Goal: Task Accomplishment & Management: Manage account settings

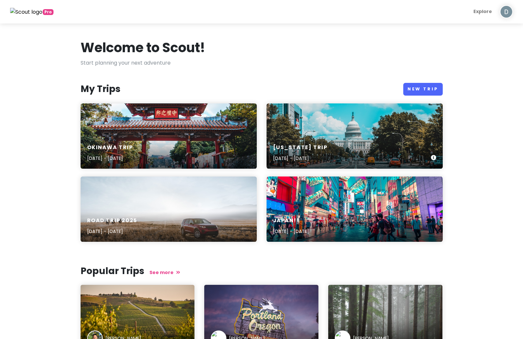
click at [361, 135] on div "[US_STATE] Trip [DATE] - [DATE]" at bounding box center [355, 135] width 176 height 65
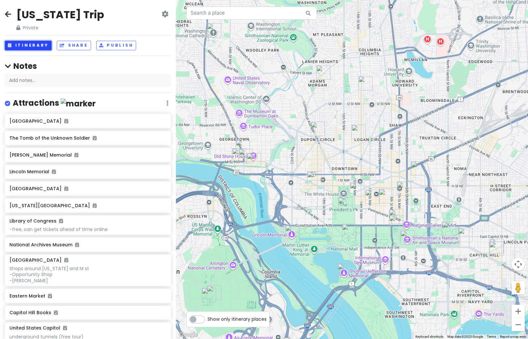
click at [31, 48] on button "Itinerary" at bounding box center [28, 45] width 47 height 9
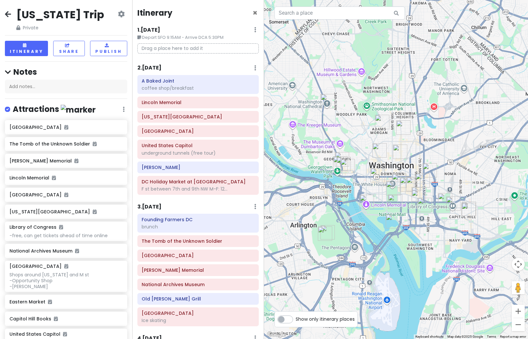
drag, startPoint x: 327, startPoint y: 234, endPoint x: 394, endPoint y: 216, distance: 69.0
click at [394, 216] on img "Thomas Jefferson Memorial" at bounding box center [393, 221] width 14 height 14
click at [148, 68] on h6 "2 . [DATE]" at bounding box center [149, 68] width 24 height 7
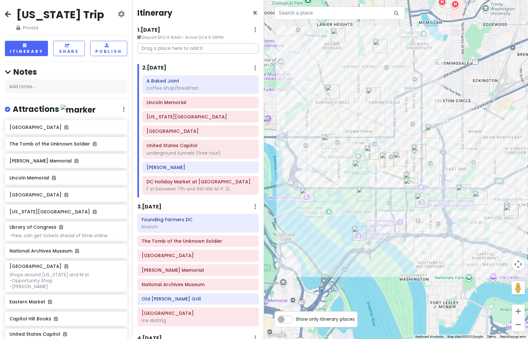
click at [432, 133] on img "A Baked Joint" at bounding box center [433, 131] width 14 height 14
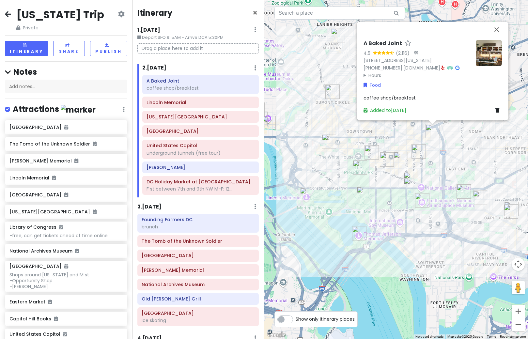
click at [492, 66] on img at bounding box center [489, 53] width 26 height 26
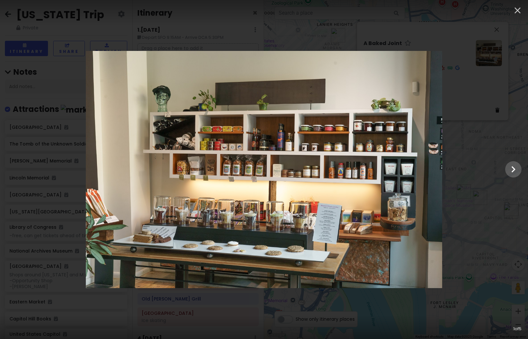
click at [488, 115] on div at bounding box center [264, 169] width 528 height 237
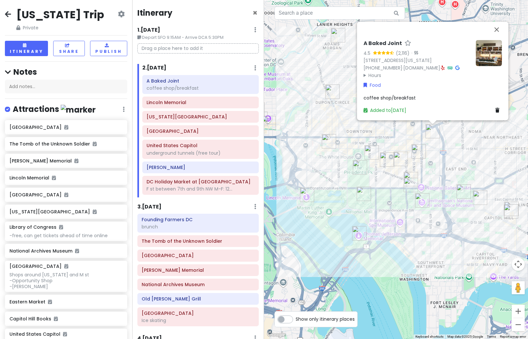
click at [322, 126] on div "A Baked Joint 4.5 (2,116) · [STREET_ADDRESS][US_STATE] [PHONE_NUMBER] · [DOMAIN…" at bounding box center [396, 169] width 264 height 339
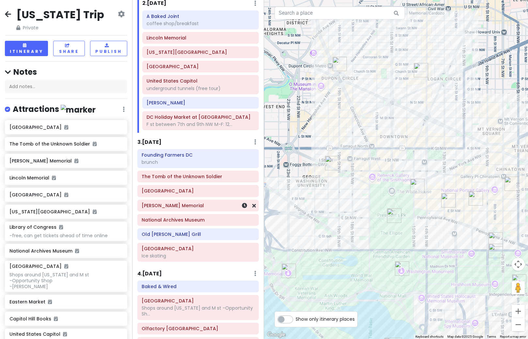
scroll to position [33, 0]
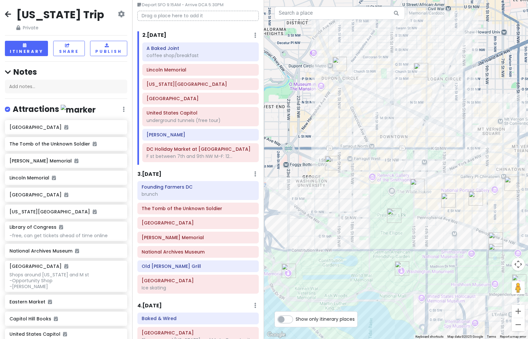
click at [177, 258] on div "Founding Farmers DC brunch The Tomb of the Unknown [GEOGRAPHIC_DATA] [PERSON_NA…" at bounding box center [198, 238] width 132 height 115
click at [181, 252] on h6 "National Archives Museum" at bounding box center [198, 252] width 113 height 6
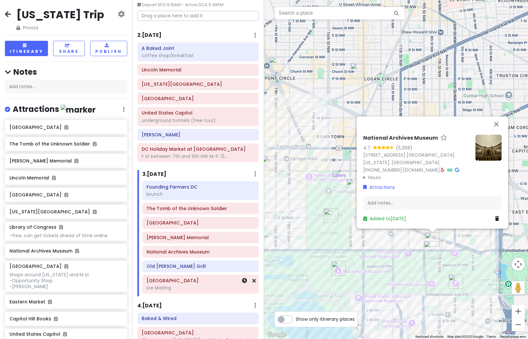
click at [173, 286] on div "Ice skating" at bounding box center [201, 288] width 108 height 6
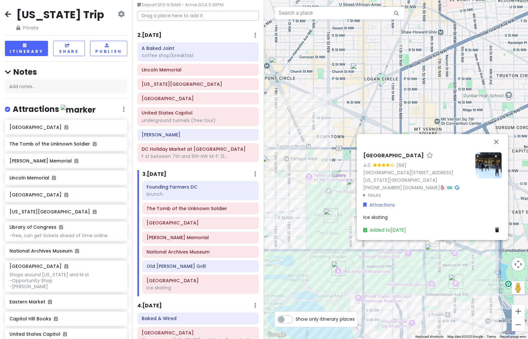
click at [480, 161] on img at bounding box center [488, 165] width 26 height 26
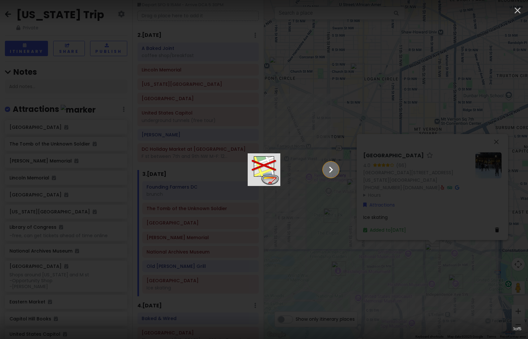
click at [337, 171] on icon "Show slide 2 of 5" at bounding box center [331, 170] width 12 height 16
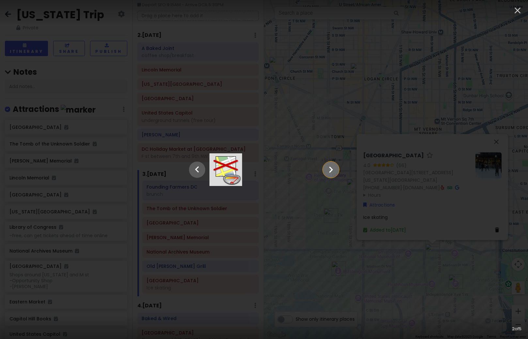
click at [337, 171] on icon "Show slide 3 of 5" at bounding box center [331, 170] width 12 height 16
click at [337, 171] on icon "Show slide 4 of 5" at bounding box center [331, 170] width 12 height 16
click at [337, 171] on icon "Show slide 5 of 5" at bounding box center [331, 170] width 12 height 16
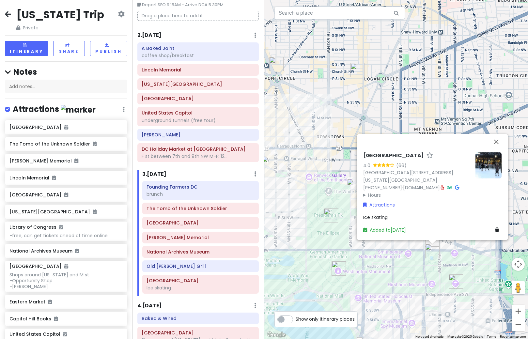
click at [515, 284] on button "Drag Pegman onto the map to open Street View" at bounding box center [518, 287] width 13 height 13
click at [484, 269] on div "To navigate, press the arrow keys. [GEOGRAPHIC_DATA] 4.0 (66) [STREET_ADDRESS][…" at bounding box center [396, 169] width 264 height 339
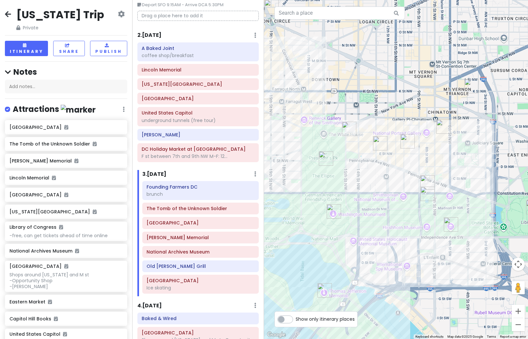
drag, startPoint x: 393, startPoint y: 291, endPoint x: 429, endPoint y: 209, distance: 89.6
click at [429, 209] on div at bounding box center [396, 169] width 264 height 339
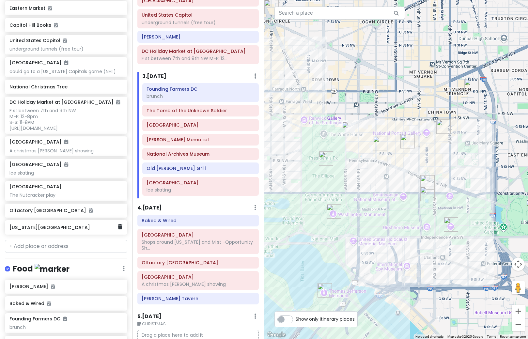
scroll to position [359, 0]
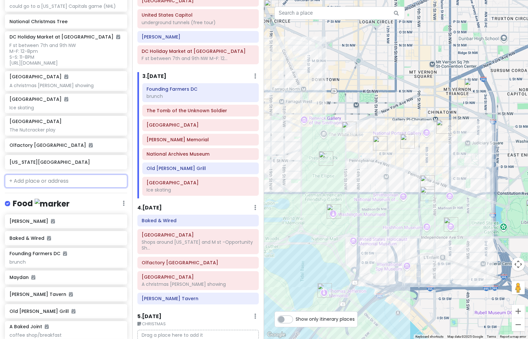
click at [67, 188] on input "text" at bounding box center [66, 181] width 122 height 13
click at [69, 135] on div "Warner Theatre The Nutcracker play" at bounding box center [66, 126] width 122 height 20
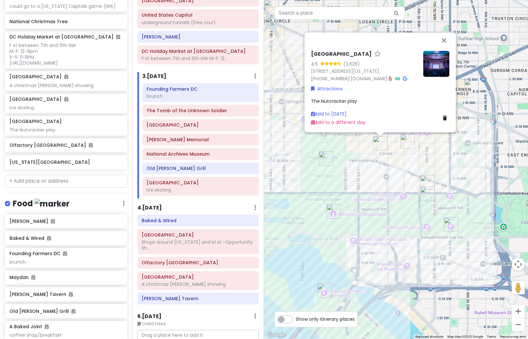
click at [333, 101] on span "The Nutcracker play" at bounding box center [334, 101] width 46 height 7
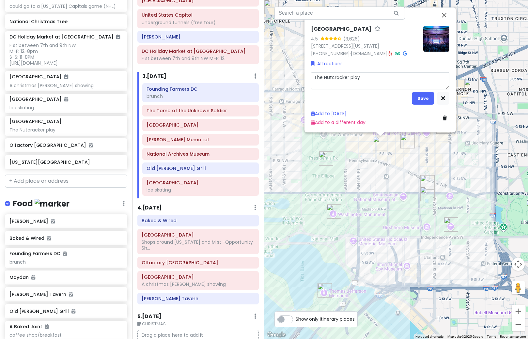
click at [366, 82] on textarea "The Nutcracker play" at bounding box center [380, 80] width 138 height 17
type textarea "x"
type textarea "The Nutcracker play"
type textarea "x"
type textarea "The Nutcracker play [URL][DOMAIN_NAME]"
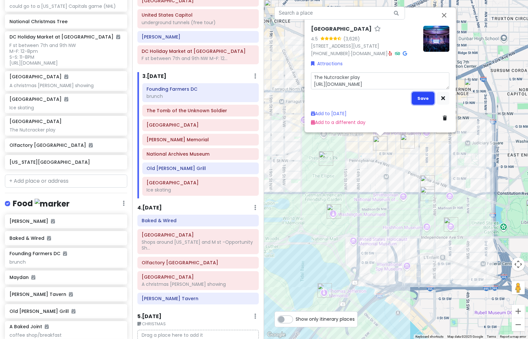
click at [419, 97] on button "Save" at bounding box center [423, 98] width 23 height 13
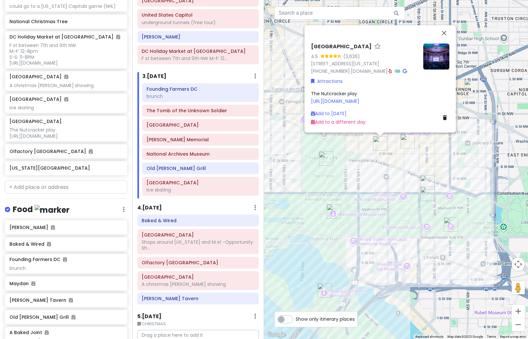
scroll to position [365, 0]
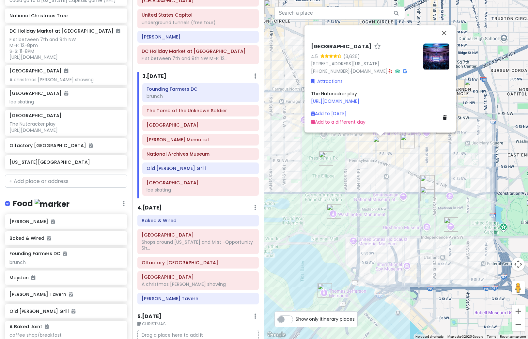
click at [362, 207] on div "Warner Theatre 4.5 (3,626) [STREET_ADDRESS][US_STATE] [PHONE_NUMBER] · [DOMAIN_…" at bounding box center [396, 169] width 264 height 339
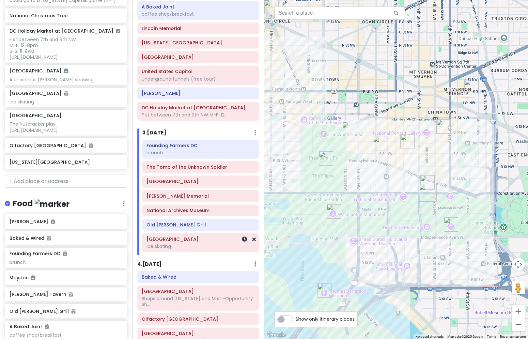
scroll to position [0, 0]
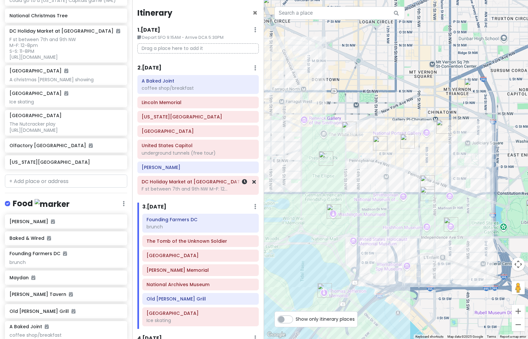
click at [199, 186] on div "F st between 7th and 9th NW M-F: 12..." at bounding box center [198, 189] width 113 height 6
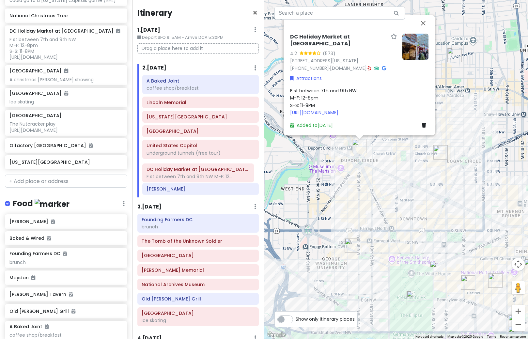
drag, startPoint x: 185, startPoint y: 192, endPoint x: 185, endPoint y: 180, distance: 12.4
click at [185, 180] on div "A Baked Joint coffee shop/breakfast [GEOGRAPHIC_DATA][US_STATE] [GEOGRAPHIC_DAT…" at bounding box center [200, 136] width 127 height 123
click at [192, 90] on div "coffee shop/breakfast" at bounding box center [201, 88] width 108 height 6
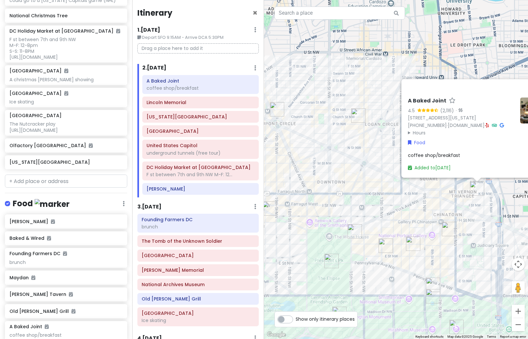
drag, startPoint x: 344, startPoint y: 241, endPoint x: 416, endPoint y: 168, distance: 102.5
click at [415, 171] on div "A Baked Joint 4.5 (2,116) · [STREET_ADDRESS][US_STATE] [PHONE_NUMBER] · [DOMAIN…" at bounding box center [396, 169] width 264 height 339
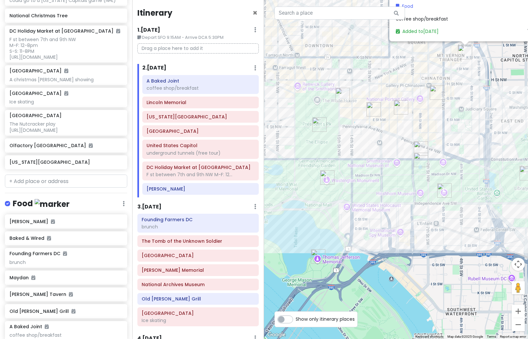
drag, startPoint x: 469, startPoint y: 240, endPoint x: 333, endPoint y: 201, distance: 141.9
click at [333, 201] on div "A Baked Joint 4.5 (2,116) · [STREET_ADDRESS][US_STATE] [PHONE_NUMBER] · [DOMAIN…" at bounding box center [396, 169] width 264 height 339
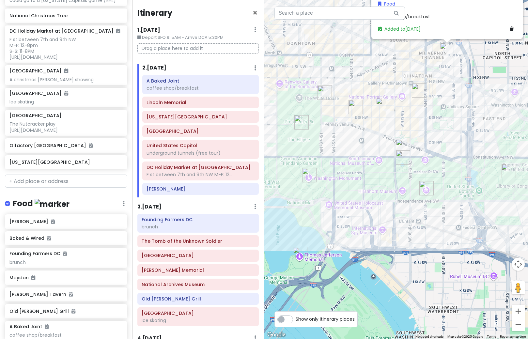
click at [426, 192] on img "Smithsonian National Air and Space Museum" at bounding box center [426, 188] width 14 height 14
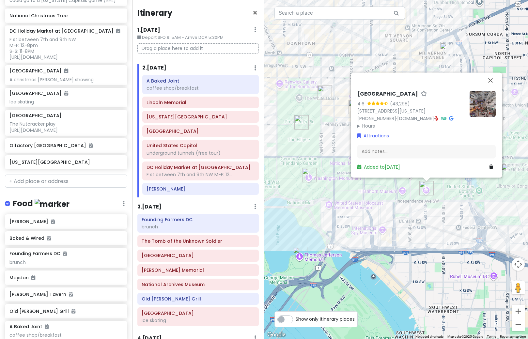
click at [489, 96] on img at bounding box center [483, 104] width 26 height 26
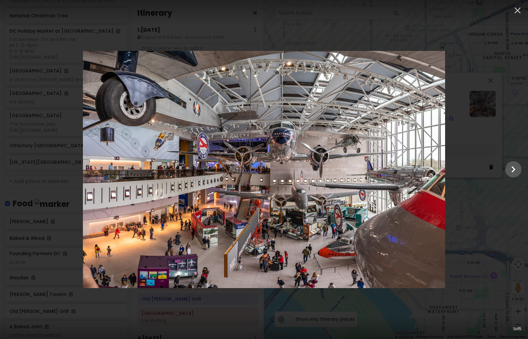
click at [491, 227] on div at bounding box center [264, 169] width 528 height 237
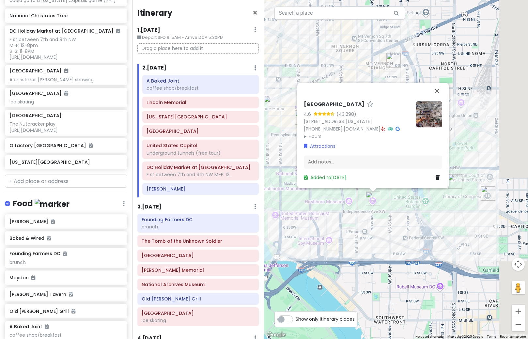
drag, startPoint x: 491, startPoint y: 223, endPoint x: 434, endPoint y: 233, distance: 57.4
click at [434, 233] on div "[GEOGRAPHIC_DATA] 4.6 (43,298) [STREET_ADDRESS][US_STATE] [PHONE_NUMBER] · [DOM…" at bounding box center [396, 169] width 264 height 339
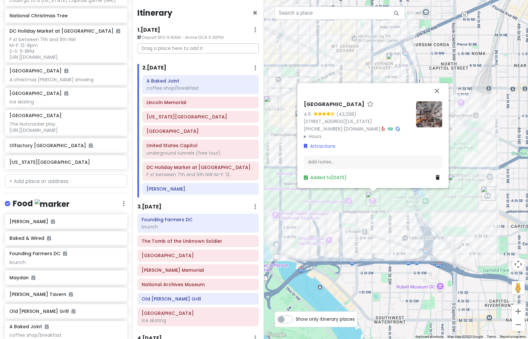
click at [424, 190] on div "[GEOGRAPHIC_DATA] 4.6 (43,298) [STREET_ADDRESS][US_STATE] [PHONE_NUMBER] · [DOM…" at bounding box center [396, 169] width 264 height 339
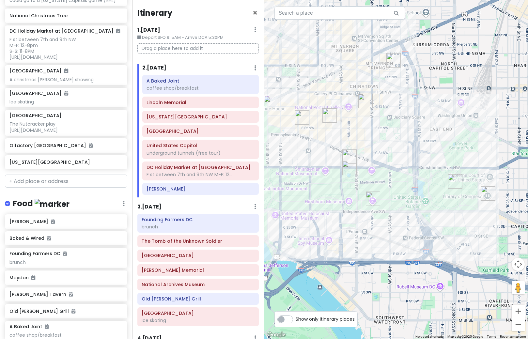
click at [454, 184] on img "United States Capitol" at bounding box center [455, 181] width 14 height 14
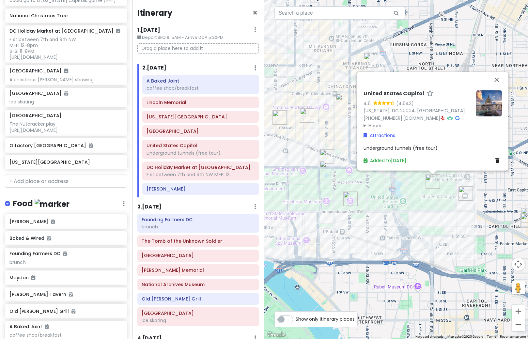
click at [494, 99] on img at bounding box center [489, 103] width 26 height 26
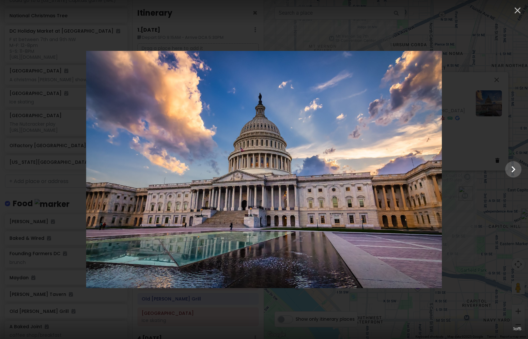
click at [480, 163] on div at bounding box center [264, 169] width 528 height 237
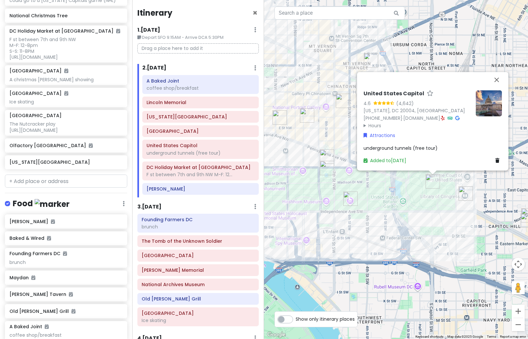
click at [464, 196] on img "Library of Congress" at bounding box center [466, 193] width 14 height 14
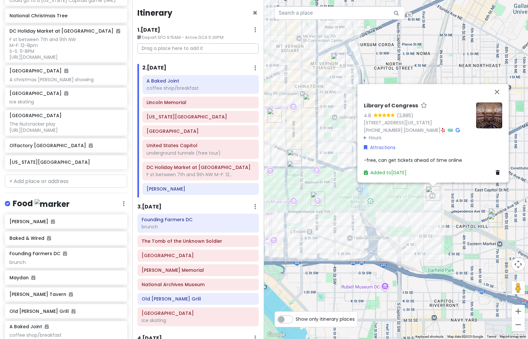
click at [496, 113] on img at bounding box center [489, 115] width 26 height 26
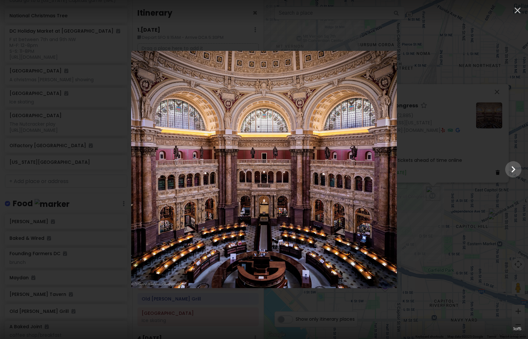
click at [467, 197] on div at bounding box center [264, 169] width 528 height 237
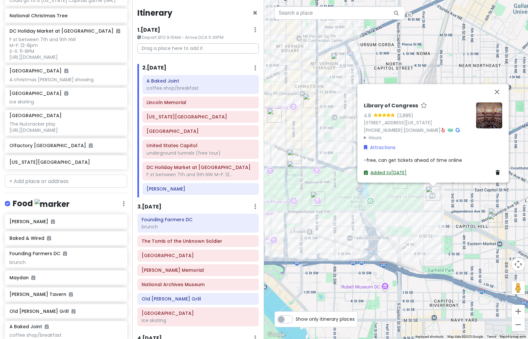
click at [398, 174] on link "Added to [DATE]" at bounding box center [385, 172] width 43 height 7
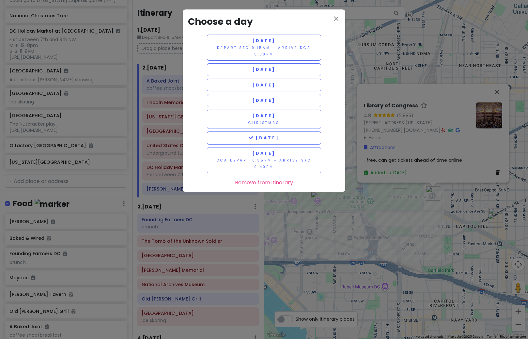
click at [440, 254] on div "close Choose a day [DATE] Depart SFO 9:15AM - Arrive DCA 5:30PM [DATE] [DATE] […" at bounding box center [264, 169] width 528 height 339
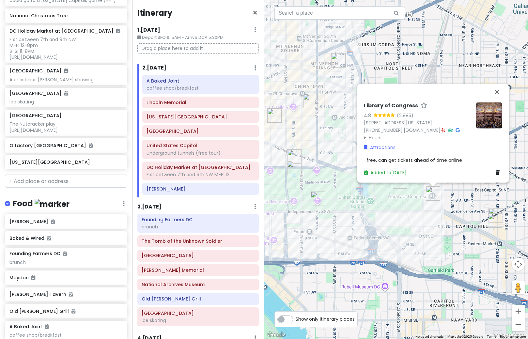
click at [470, 222] on div "Library of Congress 4.8 (2,885) [STREET_ADDRESS][US_STATE] [PHONE_NUMBER] · [DO…" at bounding box center [396, 169] width 264 height 339
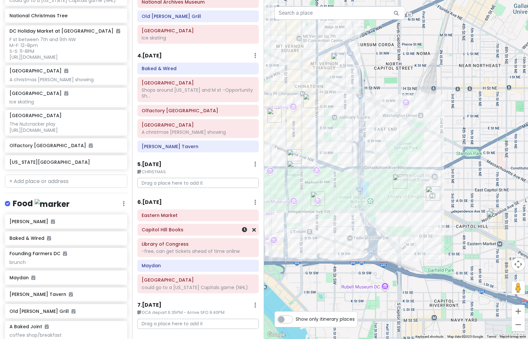
scroll to position [305, 0]
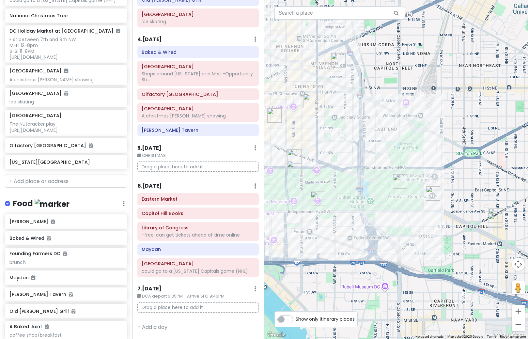
click at [149, 183] on h6 "6 . [DATE]" at bounding box center [149, 186] width 24 height 7
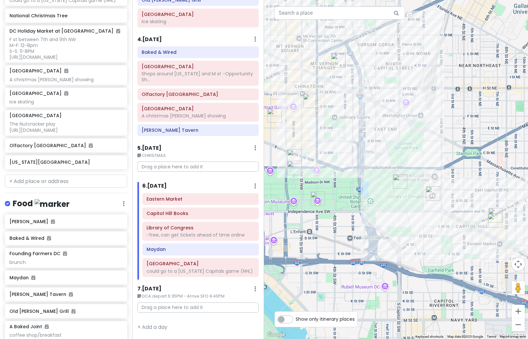
click at [404, 252] on div at bounding box center [396, 169] width 264 height 339
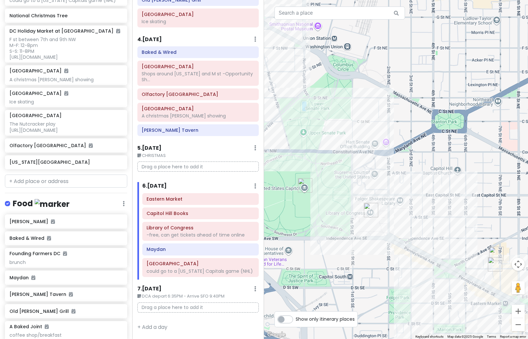
drag, startPoint x: 326, startPoint y: 233, endPoint x: 411, endPoint y: 249, distance: 86.1
click at [411, 249] on div at bounding box center [396, 169] width 264 height 339
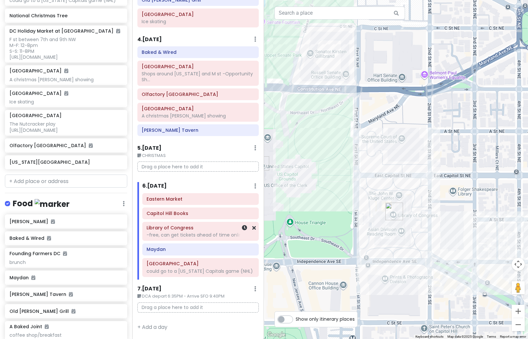
click at [180, 232] on div "-free, can get tickets ahead of time online" at bounding box center [201, 235] width 108 height 6
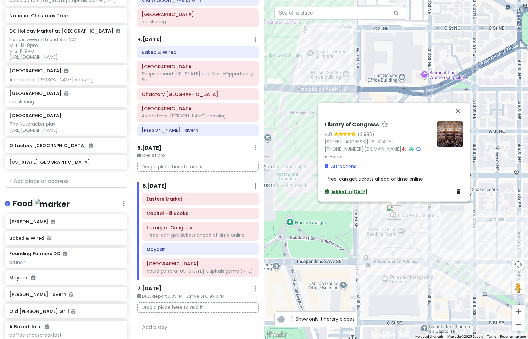
click at [349, 191] on link "Added to [DATE]" at bounding box center [346, 191] width 43 height 7
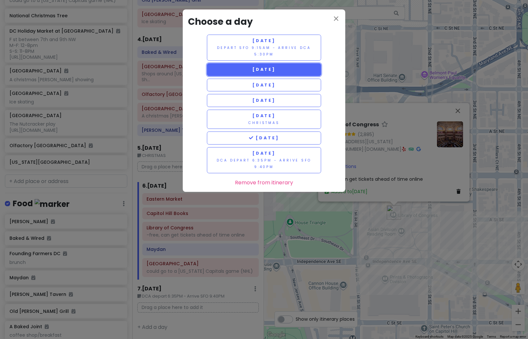
click at [273, 73] on button "[DATE]" at bounding box center [264, 69] width 114 height 13
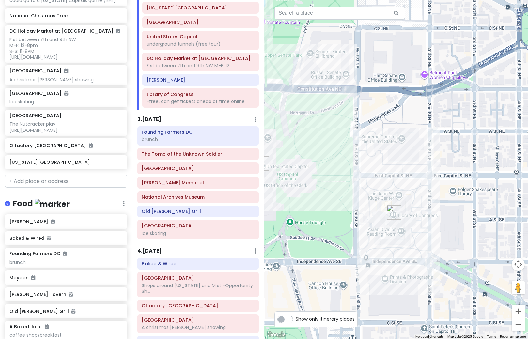
scroll to position [0, 0]
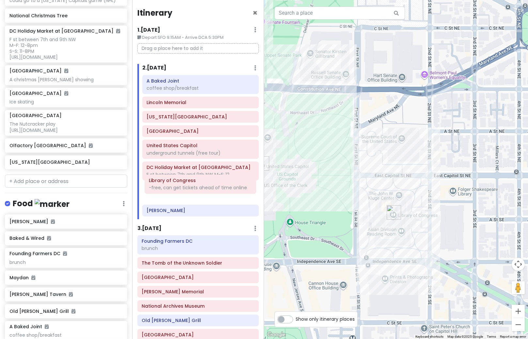
drag, startPoint x: 205, startPoint y: 214, endPoint x: 207, endPoint y: 191, distance: 23.0
click at [207, 191] on div "A Baked Joint coffee shop/breakfast [GEOGRAPHIC_DATA][US_STATE] [GEOGRAPHIC_DAT…" at bounding box center [200, 147] width 127 height 144
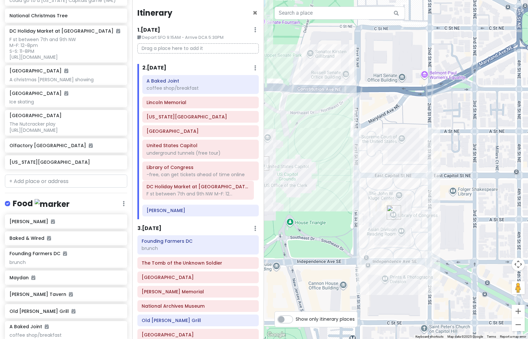
drag, startPoint x: 204, startPoint y: 176, endPoint x: 204, endPoint y: 195, distance: 19.3
click at [204, 195] on div "A Baked Joint coffee shop/breakfast [GEOGRAPHIC_DATA][US_STATE] [GEOGRAPHIC_DAT…" at bounding box center [200, 147] width 127 height 144
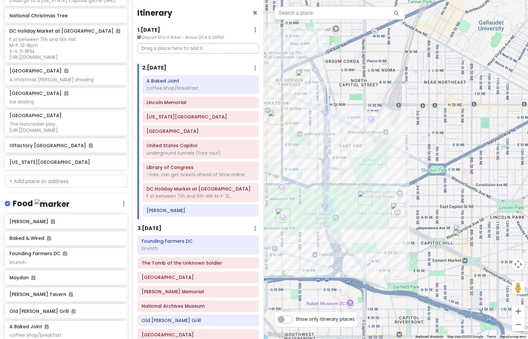
drag, startPoint x: 355, startPoint y: 243, endPoint x: 460, endPoint y: 206, distance: 111.5
click at [460, 206] on div at bounding box center [396, 169] width 264 height 339
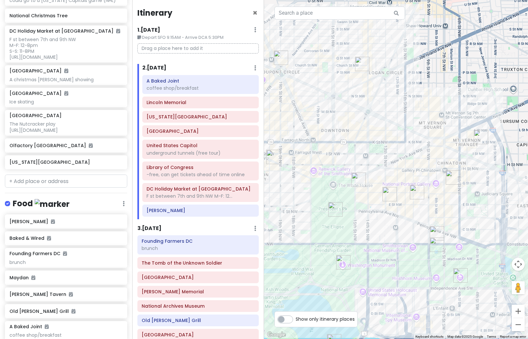
drag, startPoint x: 306, startPoint y: 135, endPoint x: 408, endPoint y: 221, distance: 133.4
click at [408, 221] on div at bounding box center [396, 169] width 264 height 339
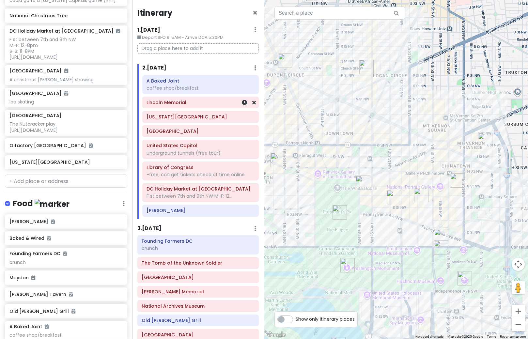
click at [194, 106] on div "Lincoln Memorial" at bounding box center [201, 102] width 108 height 9
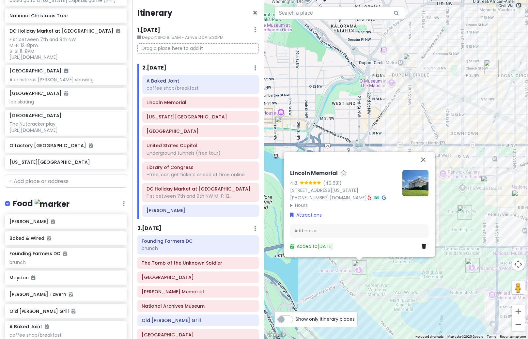
click at [415, 179] on img at bounding box center [415, 183] width 26 height 26
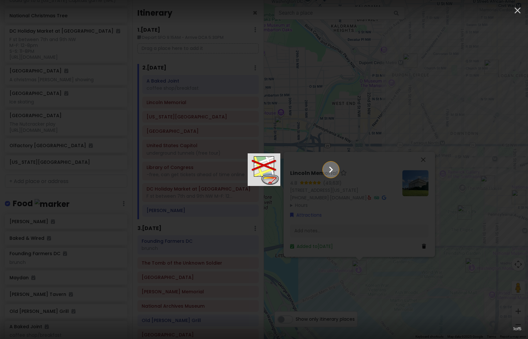
click at [337, 170] on icon "Show slide 2 of 5" at bounding box center [331, 170] width 12 height 16
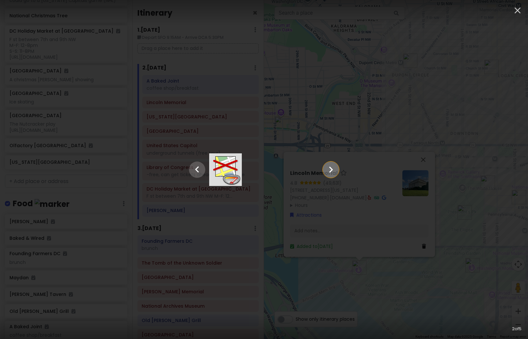
click at [337, 170] on icon "Show slide 3 of 5" at bounding box center [331, 170] width 12 height 16
click at [337, 170] on icon "Show slide 4 of 5" at bounding box center [331, 170] width 12 height 16
click at [337, 170] on icon "Show slide 5 of 5" at bounding box center [331, 170] width 12 height 16
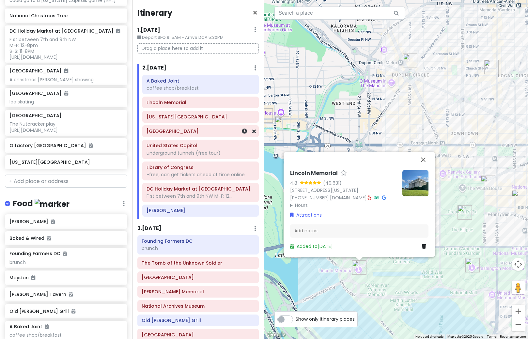
click at [162, 137] on div "[GEOGRAPHIC_DATA]" at bounding box center [201, 131] width 116 height 11
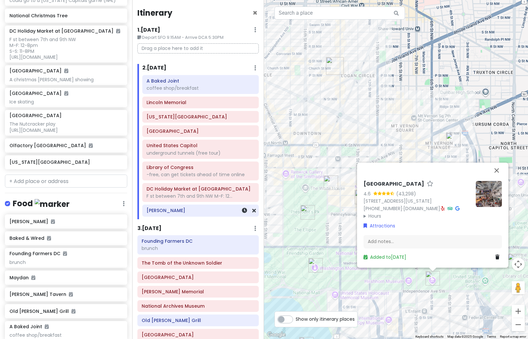
click at [191, 211] on h6 "[PERSON_NAME]" at bounding box center [201, 211] width 108 height 6
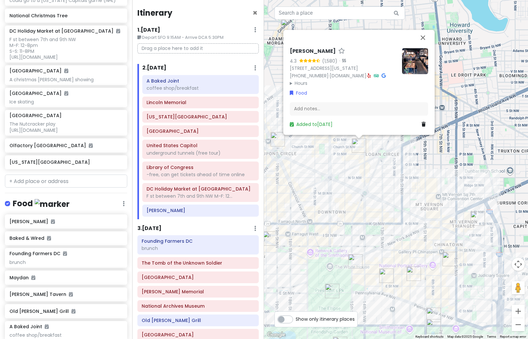
click at [420, 59] on img at bounding box center [415, 61] width 26 height 26
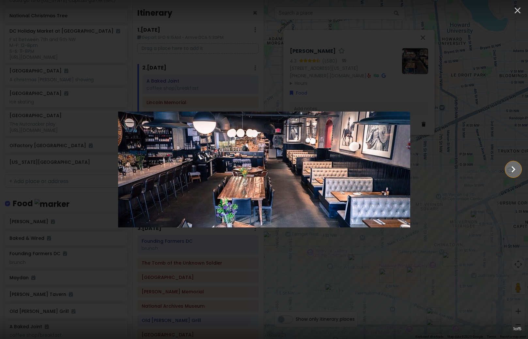
click at [515, 173] on icon "Show slide 2 of 5" at bounding box center [513, 170] width 12 height 16
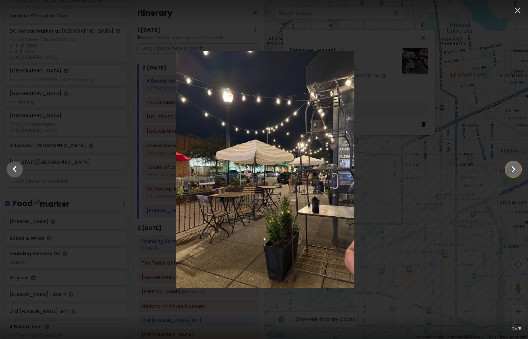
click at [515, 173] on icon "Show slide 3 of 5" at bounding box center [513, 170] width 12 height 16
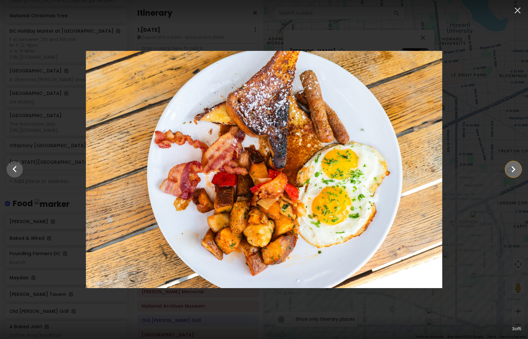
click at [515, 173] on icon "Show slide 4 of 5" at bounding box center [513, 170] width 12 height 16
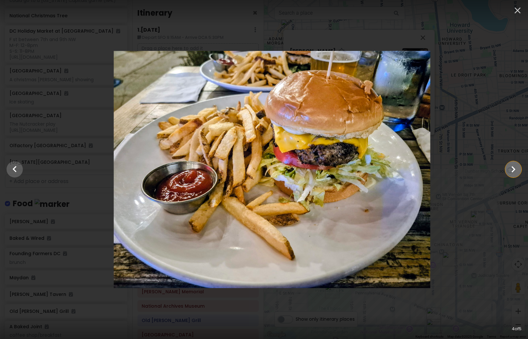
click at [515, 173] on icon "Show slide 5 of 5" at bounding box center [513, 170] width 12 height 16
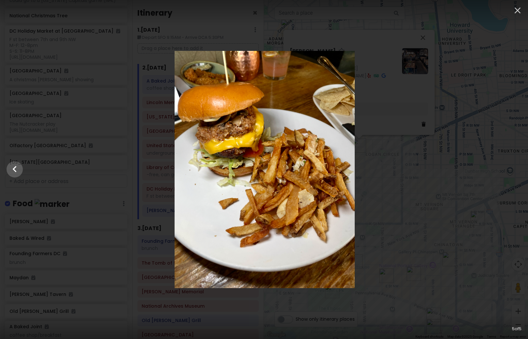
click at [468, 215] on div at bounding box center [265, 169] width 528 height 237
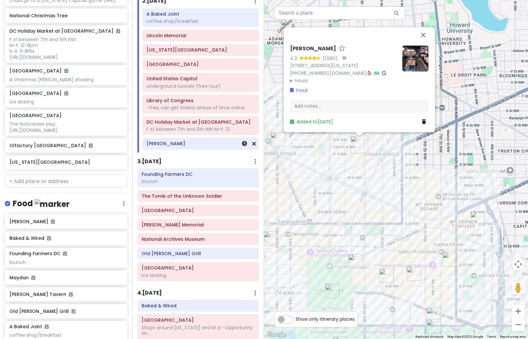
scroll to position [98, 0]
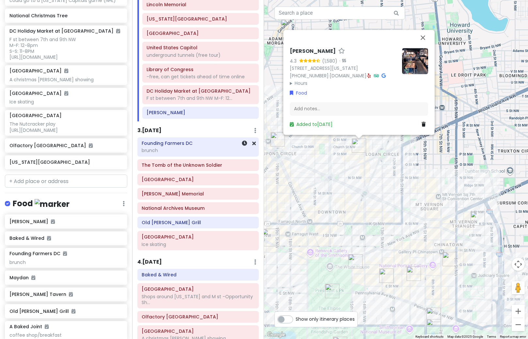
click at [174, 149] on div "brunch" at bounding box center [198, 151] width 113 height 6
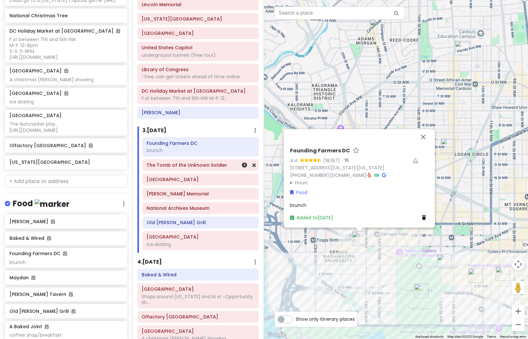
click at [213, 167] on h6 "The Tomb of the Unknown Soldier" at bounding box center [201, 165] width 108 height 6
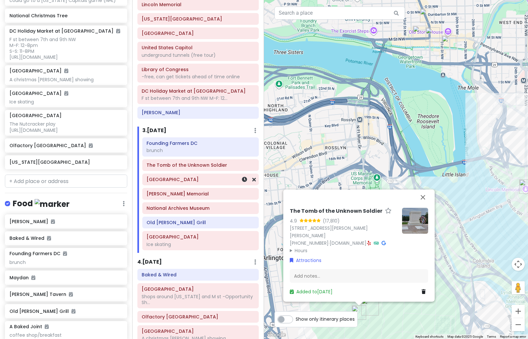
click at [195, 185] on div "[GEOGRAPHIC_DATA]" at bounding box center [201, 179] width 116 height 11
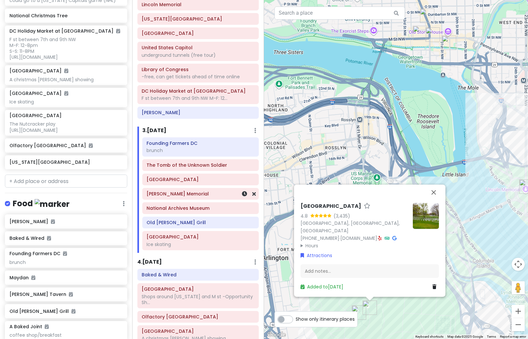
click at [186, 199] on div "[PERSON_NAME] Memorial" at bounding box center [201, 193] width 116 height 11
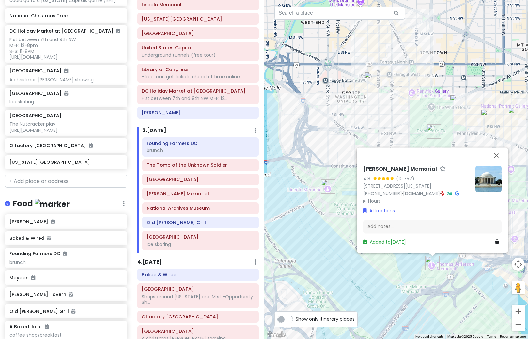
click at [496, 187] on img at bounding box center [488, 179] width 26 height 26
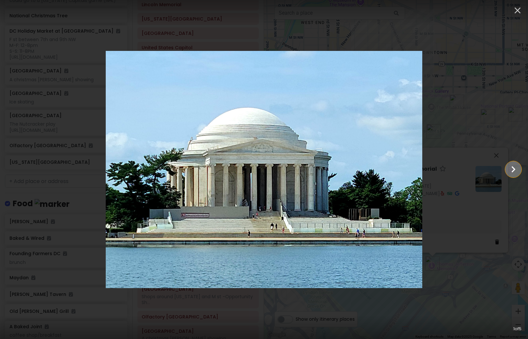
click at [512, 172] on icon "Show slide 2 of 5" at bounding box center [513, 170] width 12 height 16
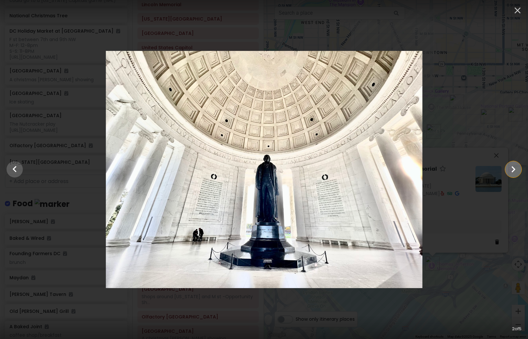
click at [512, 172] on icon "Show slide 3 of 5" at bounding box center [513, 170] width 12 height 16
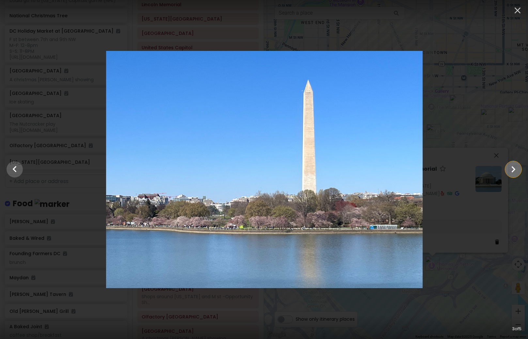
click at [512, 172] on icon "Show slide 4 of 5" at bounding box center [513, 170] width 12 height 16
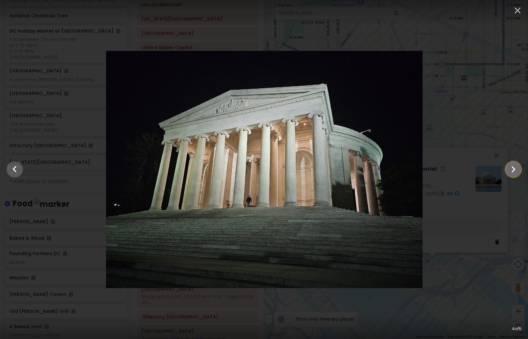
click at [512, 172] on icon "Show slide 5 of 5" at bounding box center [513, 170] width 12 height 16
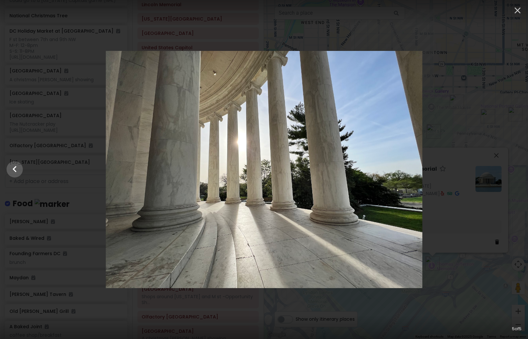
click at [479, 214] on div at bounding box center [264, 169] width 528 height 237
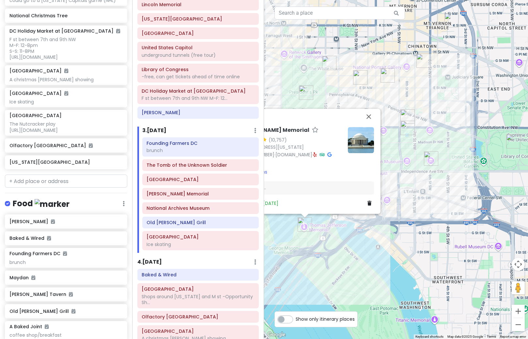
drag, startPoint x: 476, startPoint y: 284, endPoint x: 344, endPoint y: 242, distance: 138.4
click at [344, 242] on div "[PERSON_NAME] Memorial 4.8 (10,757) [STREET_ADDRESS][US_STATE] [PHONE_NUMBER] ·…" at bounding box center [396, 169] width 264 height 339
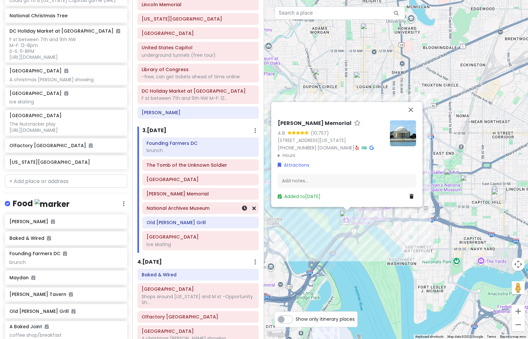
click at [192, 210] on h6 "National Archives Museum" at bounding box center [201, 208] width 108 height 6
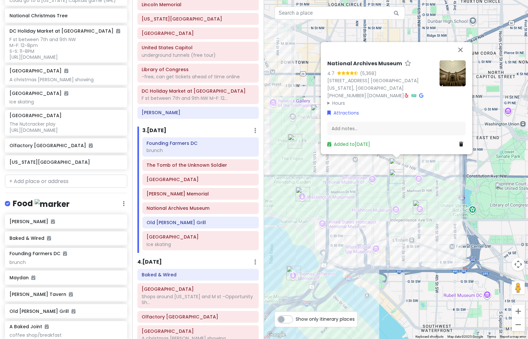
drag, startPoint x: 393, startPoint y: 176, endPoint x: 393, endPoint y: 197, distance: 21.2
click at [393, 197] on div "National Archives Museum 4.7 (5,368) [STREET_ADDRESS] [GEOGRAPHIC_DATA][US_STAT…" at bounding box center [396, 169] width 264 height 339
click at [457, 67] on img at bounding box center [453, 73] width 26 height 26
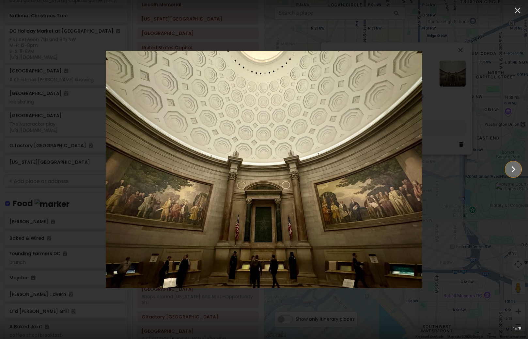
click at [510, 171] on icon "Show slide 2 of 5" at bounding box center [513, 170] width 12 height 16
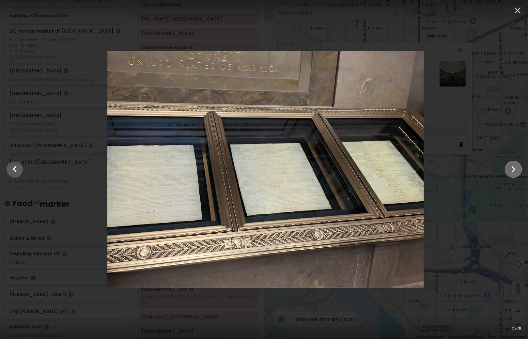
click at [510, 171] on icon "Show slide 3 of 5" at bounding box center [513, 170] width 12 height 16
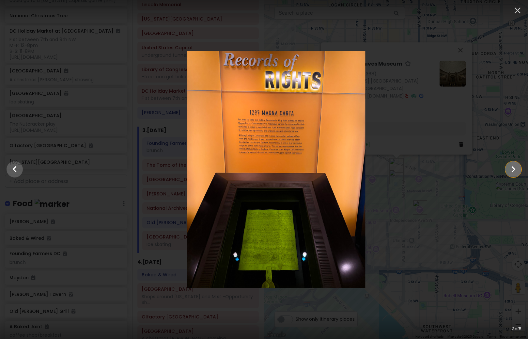
click at [510, 171] on icon "Show slide 4 of 5" at bounding box center [513, 170] width 12 height 16
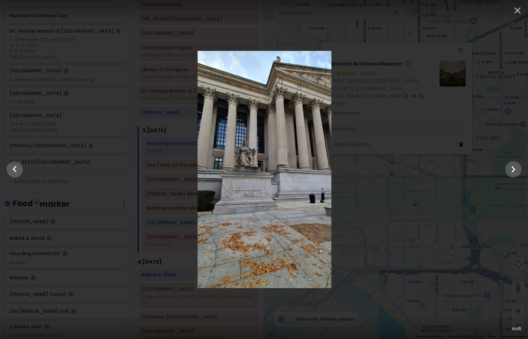
click at [443, 212] on div at bounding box center [264, 169] width 528 height 237
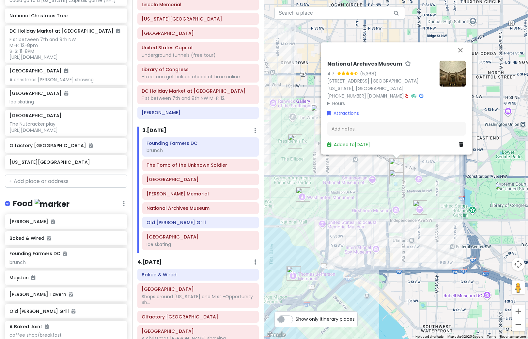
click at [383, 203] on div "National Archives Museum 4.7 (5,368) [STREET_ADDRESS] [GEOGRAPHIC_DATA][US_STAT…" at bounding box center [396, 169] width 264 height 339
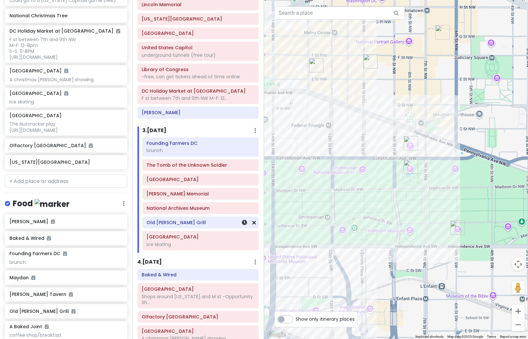
click at [193, 227] on div "Old [PERSON_NAME] Grill" at bounding box center [201, 222] width 108 height 9
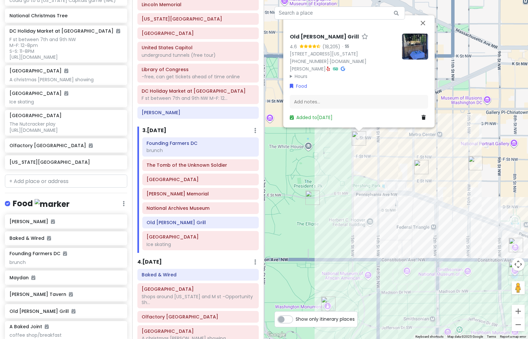
click at [418, 50] on img at bounding box center [415, 46] width 26 height 26
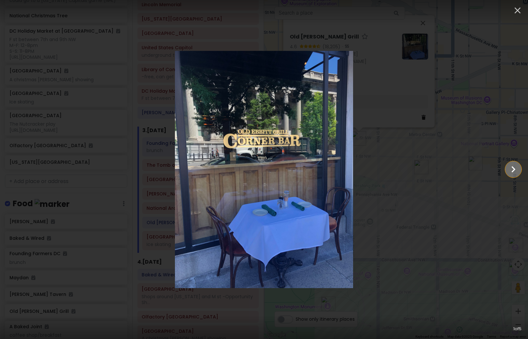
click at [513, 173] on icon "Show slide 2 of 5" at bounding box center [513, 170] width 12 height 16
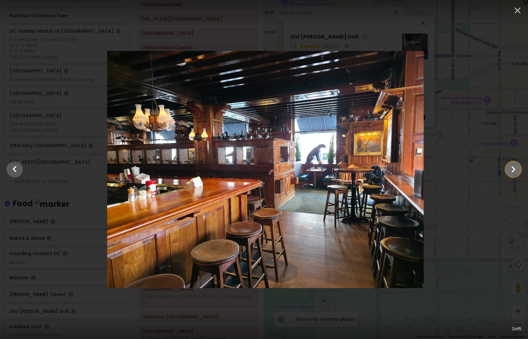
click at [513, 173] on icon "Show slide 3 of 5" at bounding box center [513, 170] width 12 height 16
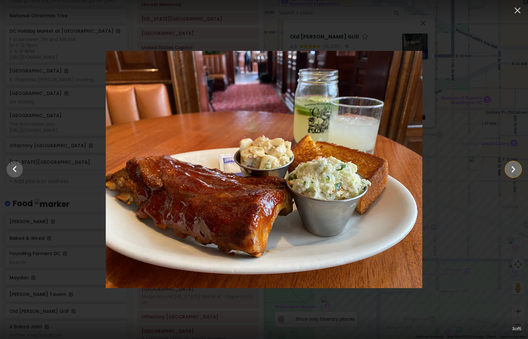
click at [513, 173] on icon "Show slide 4 of 5" at bounding box center [513, 170] width 12 height 16
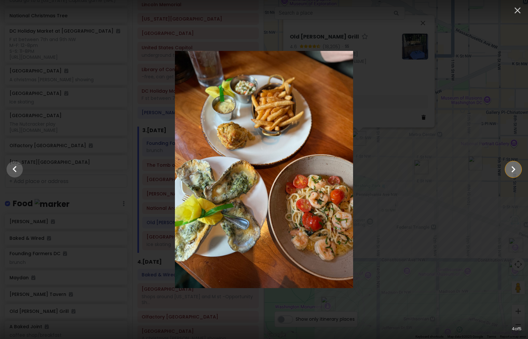
click at [513, 173] on icon "Show slide 5 of 5" at bounding box center [513, 170] width 12 height 16
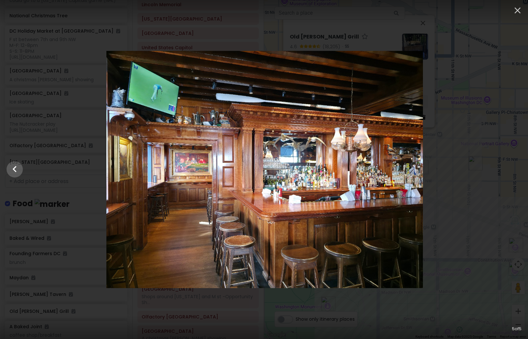
click at [513, 173] on div at bounding box center [265, 169] width 528 height 237
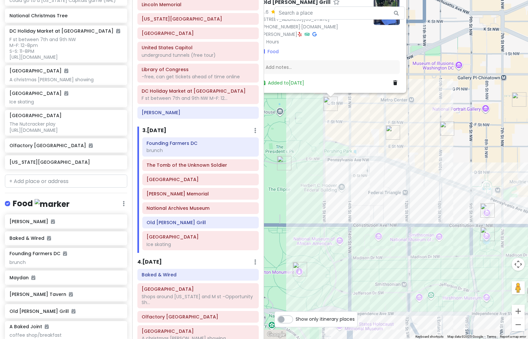
drag, startPoint x: 457, startPoint y: 247, endPoint x: 372, endPoint y: 168, distance: 115.9
click at [372, 168] on div "Old [PERSON_NAME] Grill 4.6 (18,205) · [STREET_ADDRESS][US_STATE] [PHONE_NUMBER…" at bounding box center [396, 169] width 264 height 339
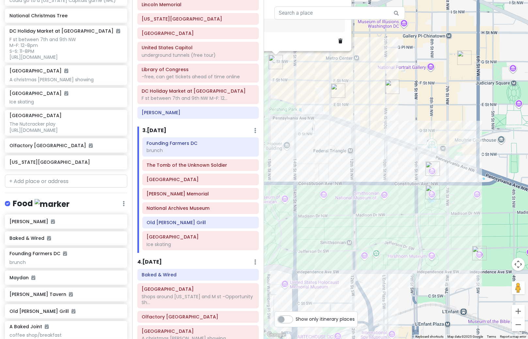
click at [432, 195] on img "National Gallery of Art Sculpture Garden Ice Rink" at bounding box center [433, 192] width 14 height 14
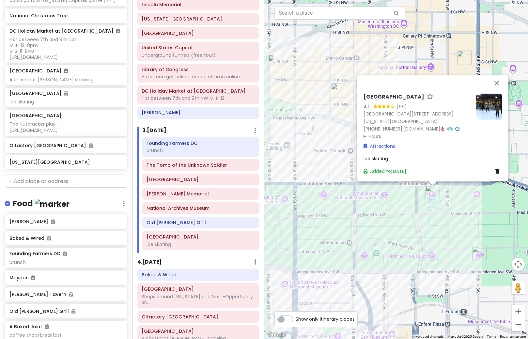
click at [487, 113] on img at bounding box center [489, 106] width 26 height 26
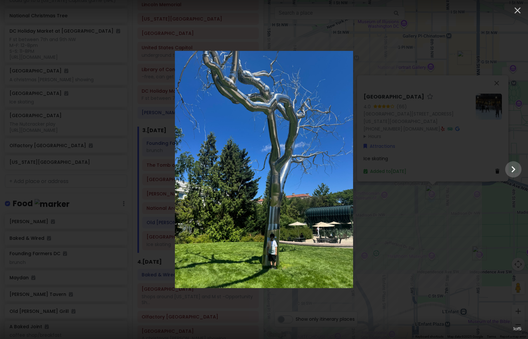
click at [458, 195] on div at bounding box center [264, 169] width 528 height 237
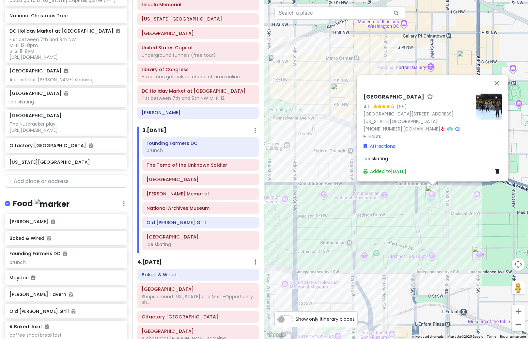
click at [499, 173] on icon at bounding box center [497, 171] width 4 height 5
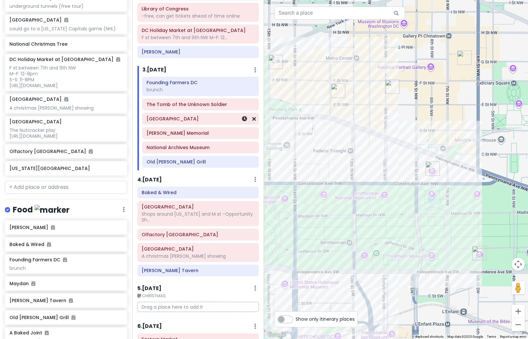
scroll to position [163, 0]
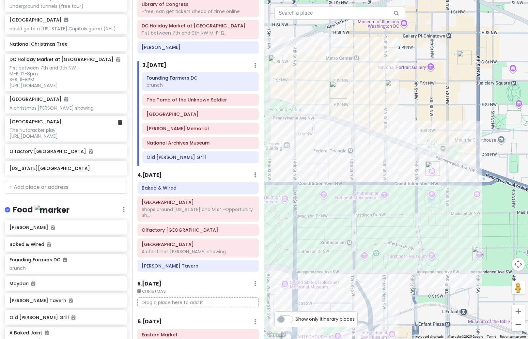
click at [53, 139] on div "The Nutcracker play [URL][DOMAIN_NAME]" at bounding box center [65, 133] width 113 height 12
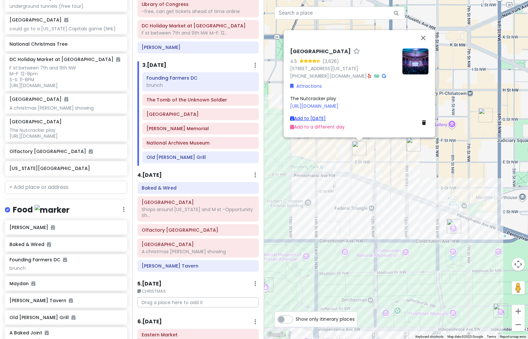
click at [326, 118] on link "Add to [DATE]" at bounding box center [308, 118] width 36 height 7
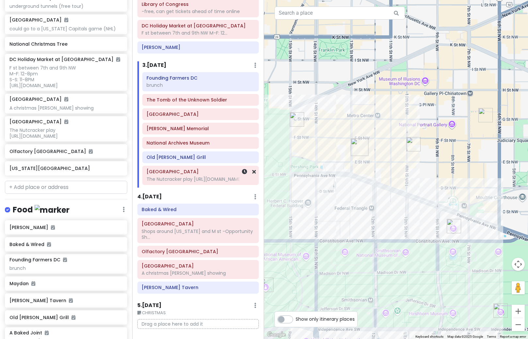
click at [179, 174] on h6 "[GEOGRAPHIC_DATA]" at bounding box center [201, 172] width 108 height 6
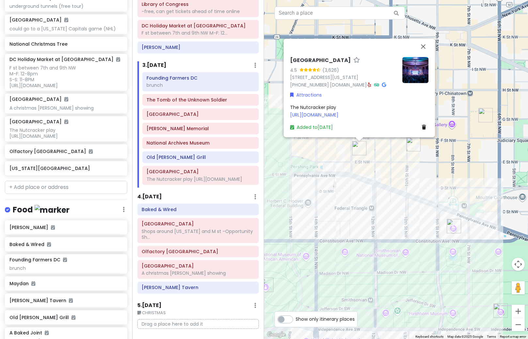
click at [337, 105] on div "The Nutcracker play [URL][DOMAIN_NAME]" at bounding box center [359, 110] width 138 height 15
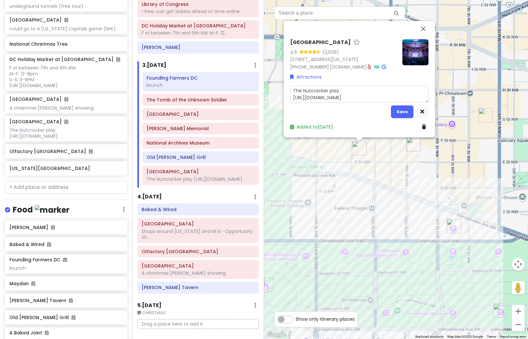
click at [351, 93] on textarea "The Nutcracker play [URL][DOMAIN_NAME]" at bounding box center [359, 94] width 138 height 17
type textarea "x"
type textarea "The Nutcracker play [URL][DOMAIN_NAME]"
type textarea "x"
type textarea "The Nutcracker play 6 [URL][DOMAIN_NAME]"
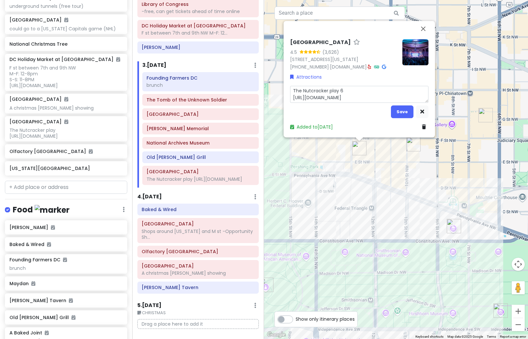
type textarea "x"
type textarea "The Nutcracker play 6P [URL][DOMAIN_NAME]"
type textarea "x"
type textarea "The Nutcracker play 6PM [URL][DOMAIN_NAME]"
click at [399, 114] on button "Save" at bounding box center [402, 111] width 23 height 13
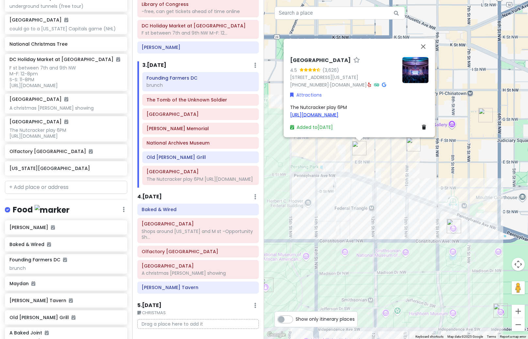
click at [338, 112] on link "[URL][DOMAIN_NAME]" at bounding box center [314, 114] width 48 height 7
click at [329, 105] on span "The Nutcracker play 6PM [URL][DOMAIN_NAME]" at bounding box center [318, 111] width 57 height 14
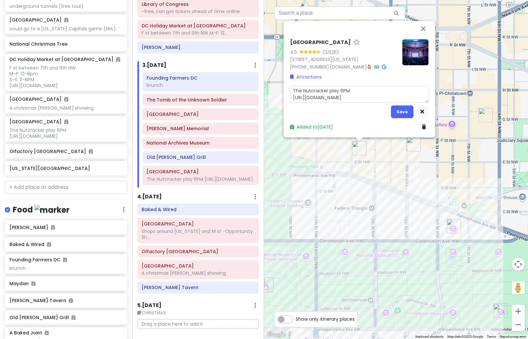
click at [335, 90] on textarea "The Nutcracker play 6PM [URL][DOMAIN_NAME]" at bounding box center [359, 94] width 138 height 17
click at [338, 91] on textarea "The Nutcracker play 6PM [URL][DOMAIN_NAME]" at bounding box center [359, 94] width 138 height 17
type textarea "x"
type textarea "The Nutcracker pla 6PM [URL][DOMAIN_NAME]"
type textarea "x"
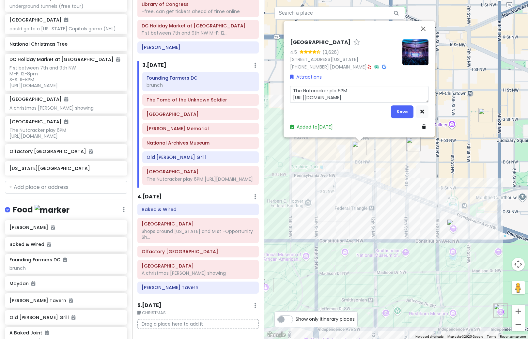
type textarea "The Nutcracker pl 6PM [URL][DOMAIN_NAME]"
type textarea "x"
type textarea "The Nutcracker p 6PM [URL][DOMAIN_NAME]"
type textarea "x"
type textarea "The Nutcracker 6PM [URL][DOMAIN_NAME]"
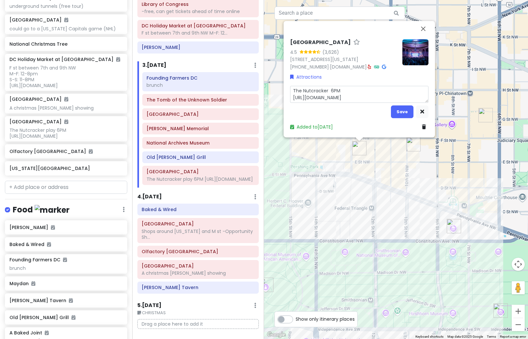
type textarea "x"
type textarea "The Nutcracker 6PM [URL][DOMAIN_NAME]"
click at [408, 110] on button "Save" at bounding box center [402, 111] width 23 height 13
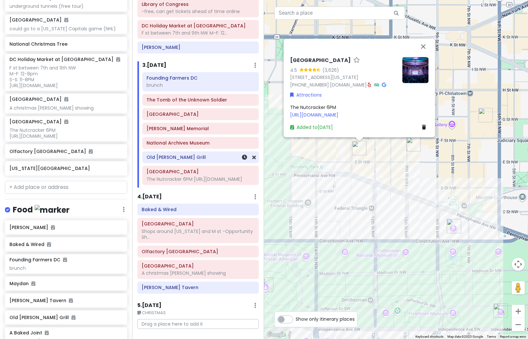
click at [179, 156] on h6 "Old [PERSON_NAME] Grill" at bounding box center [201, 157] width 108 height 6
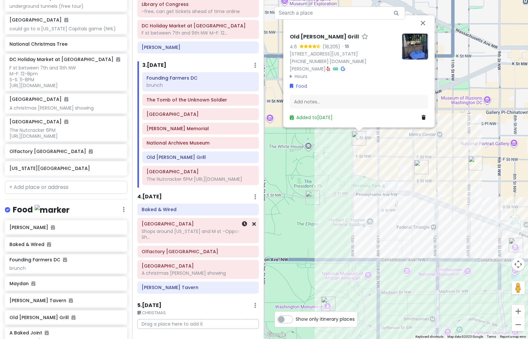
click at [164, 240] on div "Shops around [US_STATE] and M st -Opportunity Sh..." at bounding box center [198, 234] width 113 height 12
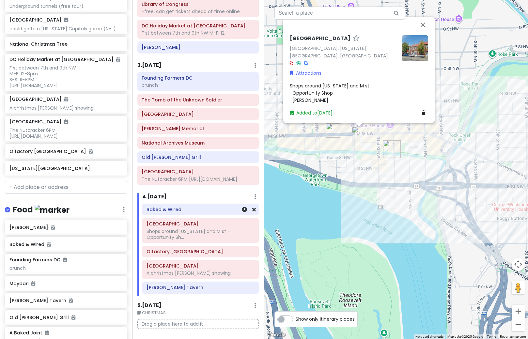
click at [184, 214] on div "Baked & Wired" at bounding box center [201, 209] width 108 height 9
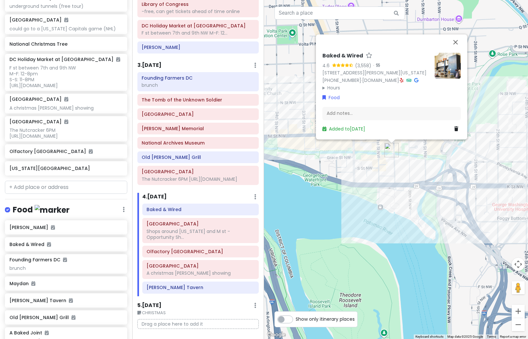
click at [445, 61] on img at bounding box center [448, 66] width 26 height 26
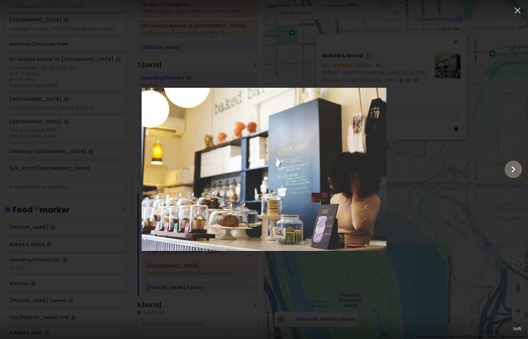
click at [511, 173] on icon "Show slide 2 of 5" at bounding box center [513, 170] width 12 height 16
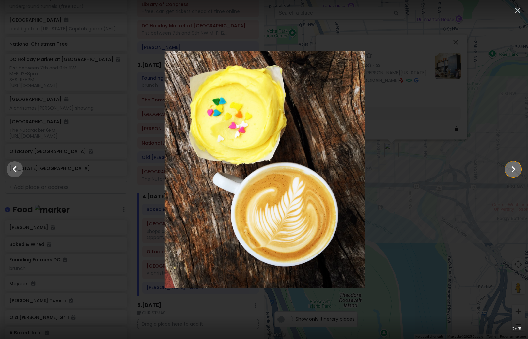
click at [511, 173] on icon "Show slide 3 of 5" at bounding box center [513, 170] width 12 height 16
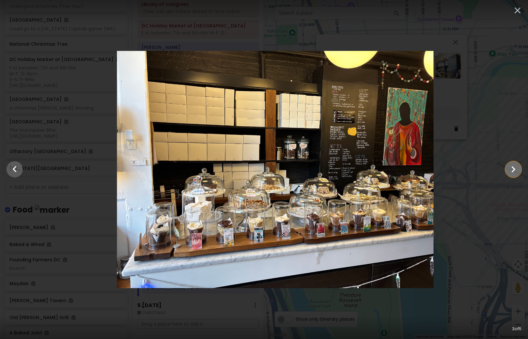
click at [511, 173] on icon "Show slide 4 of 5" at bounding box center [513, 170] width 12 height 16
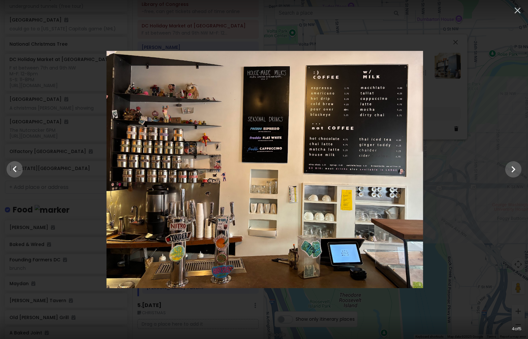
click at [482, 250] on div at bounding box center [265, 169] width 528 height 237
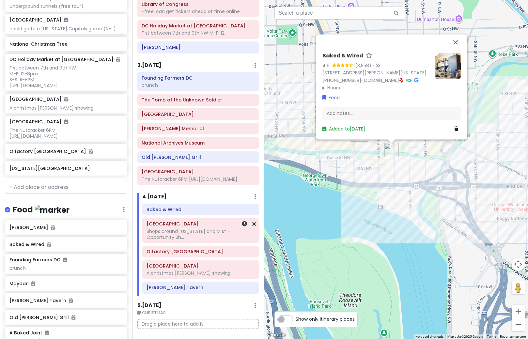
click at [177, 235] on div "Shops around [US_STATE] and M st -Opportunity Sh..." at bounding box center [201, 234] width 108 height 12
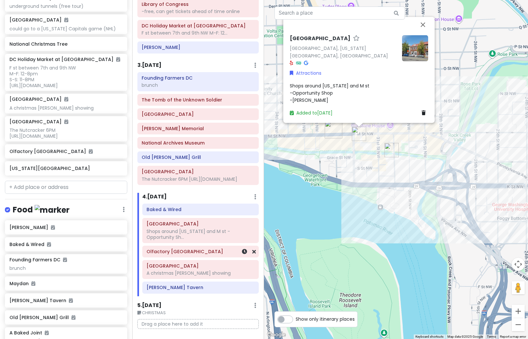
click at [188, 255] on h6 "Olfactory [GEOGRAPHIC_DATA]" at bounding box center [201, 252] width 108 height 6
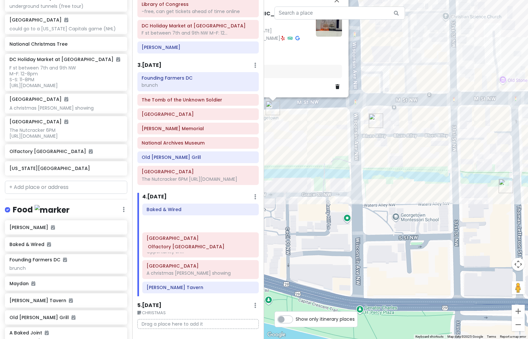
scroll to position [163, 0]
drag, startPoint x: 190, startPoint y: 262, endPoint x: 192, endPoint y: 242, distance: 20.0
click at [192, 242] on div "Baked & Wired Georgetown Shops around [US_STATE] and M st -Opportunity Sh... Ol…" at bounding box center [200, 249] width 127 height 92
click at [175, 277] on div "Ford's Theatre A christmas [PERSON_NAME] showing" at bounding box center [201, 269] width 108 height 16
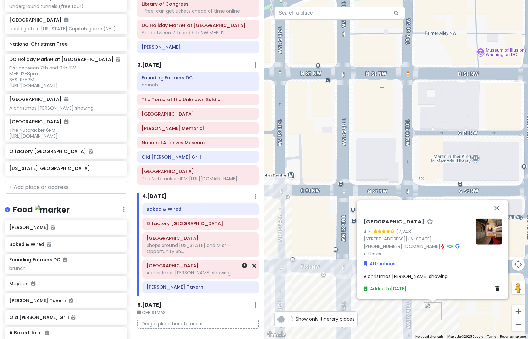
scroll to position [164, 0]
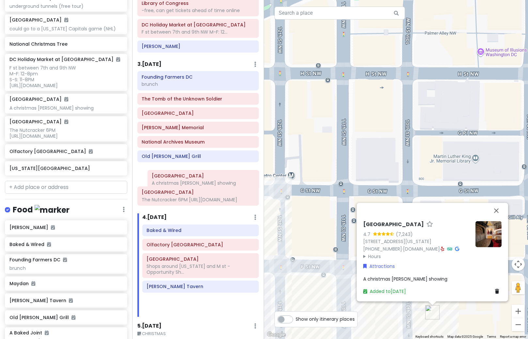
drag, startPoint x: 189, startPoint y: 282, endPoint x: 194, endPoint y: 186, distance: 95.8
click at [194, 186] on div "Itinerary × 1 . [DATE] Edit Day Notes Delete Day Depart SFO 9:15AM - Arrive DCA…" at bounding box center [198, 169] width 132 height 339
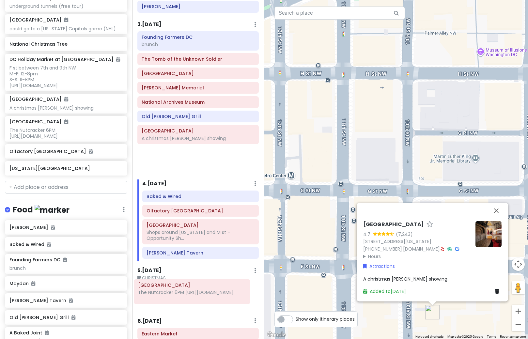
drag, startPoint x: 199, startPoint y: 202, endPoint x: 196, endPoint y: 295, distance: 92.8
click at [196, 295] on div "Itinerary × 1 . [DATE] Edit Day Notes Delete Day Depart SFO 9:15AM - Arrive DCA…" at bounding box center [198, 169] width 132 height 339
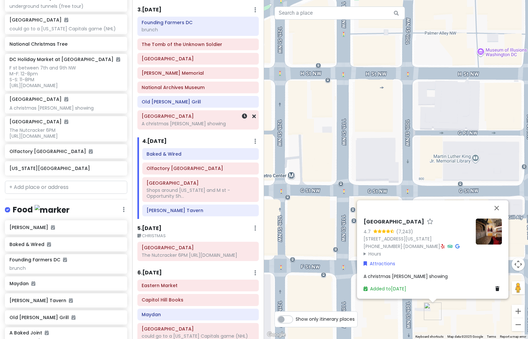
click at [210, 124] on div "A christmas [PERSON_NAME] showing" at bounding box center [198, 124] width 113 height 6
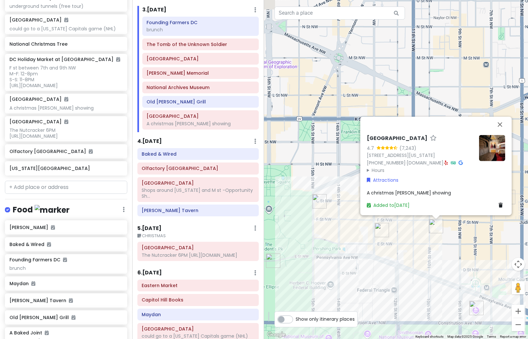
drag, startPoint x: 393, startPoint y: 272, endPoint x: 416, endPoint y: 240, distance: 39.2
click at [416, 240] on div "Ford's Theatre 4.7 (7,243) [STREET_ADDRESS][US_STATE] [PHONE_NUMBER] · [DOMAIN_…" at bounding box center [396, 169] width 264 height 339
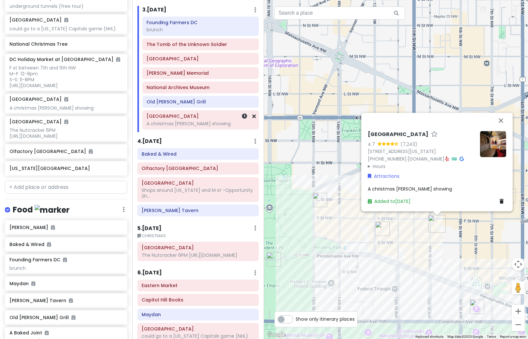
click at [186, 121] on div "A christmas [PERSON_NAME] showing" at bounding box center [201, 124] width 108 height 6
click at [181, 127] on div "A christmas [PERSON_NAME] showing" at bounding box center [201, 124] width 108 height 6
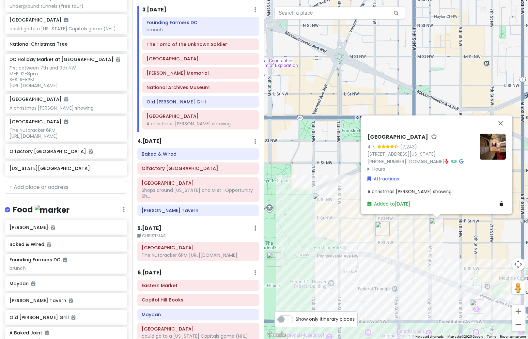
click at [436, 192] on div "A christmas [PERSON_NAME] showing" at bounding box center [436, 191] width 138 height 7
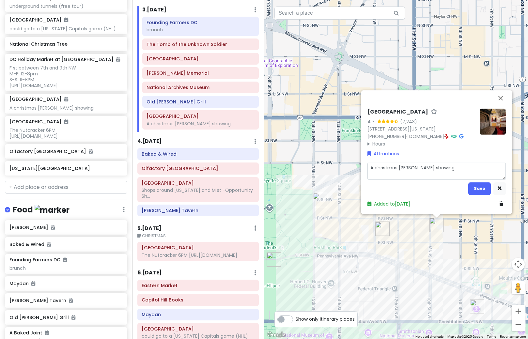
drag, startPoint x: 435, startPoint y: 169, endPoint x: 412, endPoint y: 168, distance: 23.2
click at [412, 168] on textarea "A christmas [PERSON_NAME] showing" at bounding box center [436, 171] width 138 height 17
type textarea "x"
type textarea "A christmas [PERSON_NAME]"
type textarea "x"
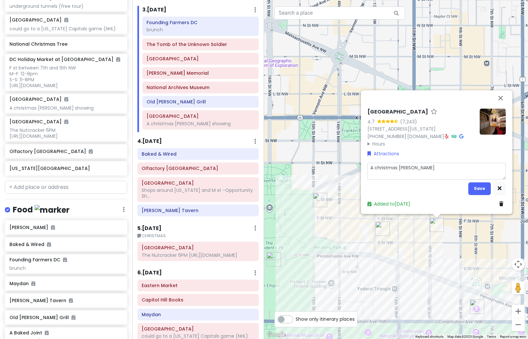
type textarea "A christmas [PERSON_NAME] p"
type textarea "x"
type textarea "A christmas [PERSON_NAME] pl"
type textarea "x"
type textarea "A christmas [PERSON_NAME]"
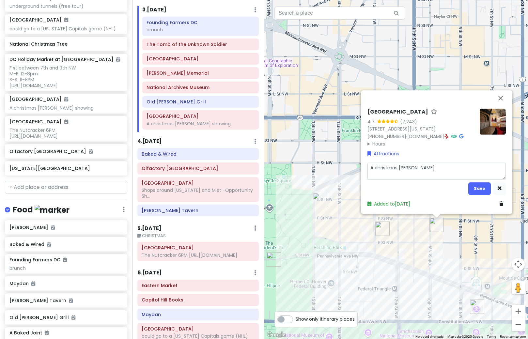
type textarea "x"
type textarea "A christmas [PERSON_NAME] play"
type textarea "x"
type textarea "A christmas [PERSON_NAME] play"
type textarea "x"
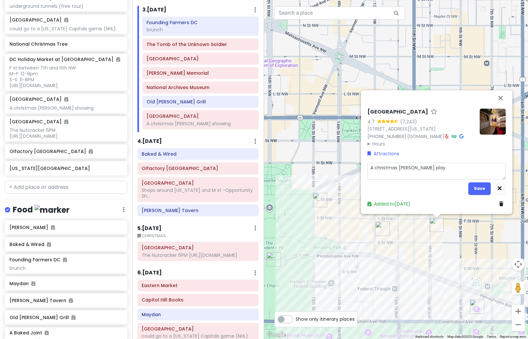
type textarea "A christmas [PERSON_NAME] play 7"
type textarea "x"
type textarea "A christmas [PERSON_NAME] play 7P"
type textarea "x"
type textarea "A christmas [PERSON_NAME] play 7PM"
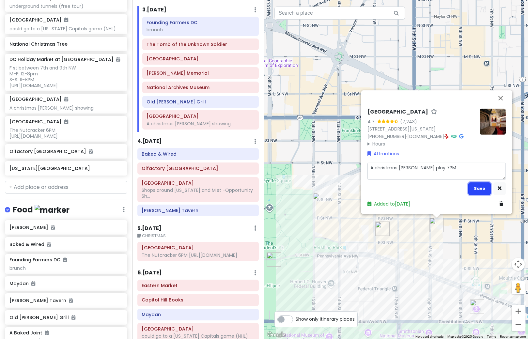
click at [475, 189] on button "Save" at bounding box center [479, 188] width 23 height 13
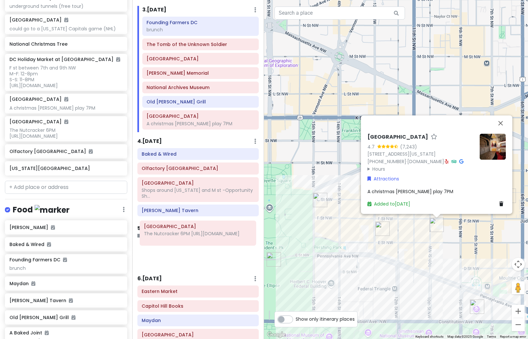
scroll to position [219, 0]
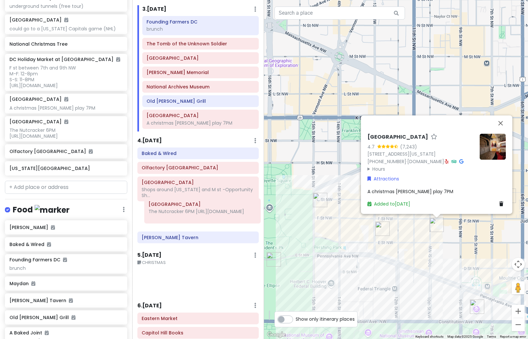
drag, startPoint x: 162, startPoint y: 261, endPoint x: 169, endPoint y: 218, distance: 43.6
click at [169, 218] on div "Itinerary × 1 . [DATE] Edit Day Notes Delete Day Depart SFO 9:15AM - Arrive DCA…" at bounding box center [198, 169] width 132 height 339
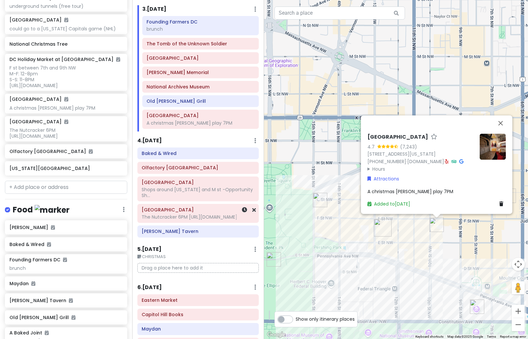
click at [168, 220] on div "The Nutcracker 6PM [URL][DOMAIN_NAME]" at bounding box center [198, 217] width 113 height 6
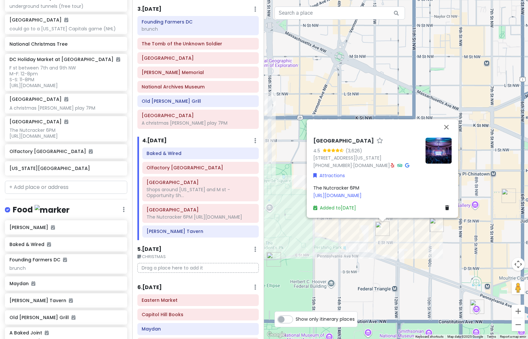
click at [364, 186] on div "The Nutcracker 6PM [URL][DOMAIN_NAME]" at bounding box center [382, 191] width 138 height 15
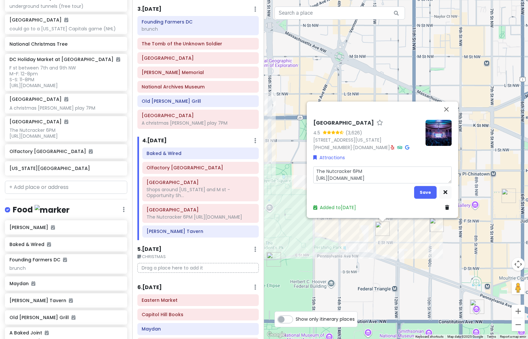
click at [357, 169] on textarea "The Nutcracker 6PM [URL][DOMAIN_NAME]" at bounding box center [382, 174] width 138 height 17
type textarea "x"
type textarea "The Nutcracker PM [URL][DOMAIN_NAME]"
type textarea "x"
type textarea "The Nutcracker 4PM [URL][DOMAIN_NAME]"
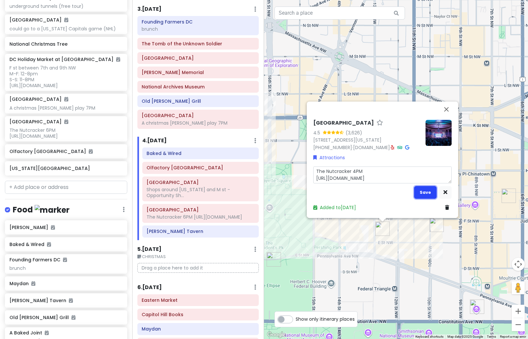
click at [427, 194] on button "Save" at bounding box center [425, 192] width 23 height 13
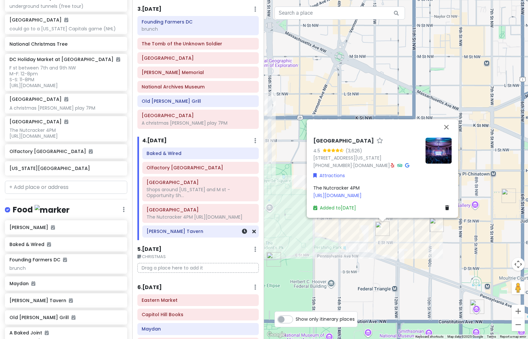
click at [174, 236] on div "[PERSON_NAME] Tavern" at bounding box center [201, 231] width 108 height 9
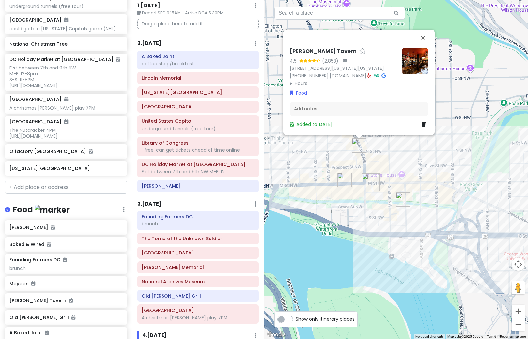
scroll to position [23, 0]
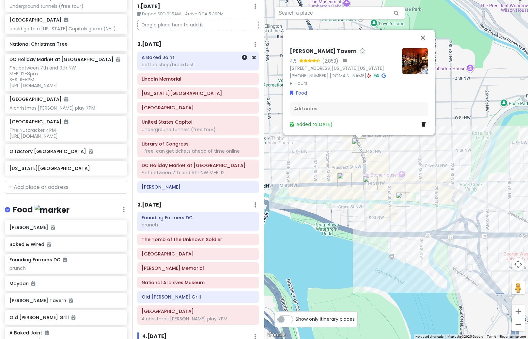
click at [176, 69] on div "A Baked Joint coffee shop/breakfast" at bounding box center [198, 61] width 113 height 16
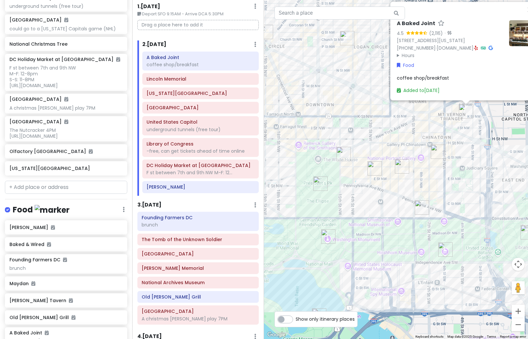
drag, startPoint x: 376, startPoint y: 222, endPoint x: 461, endPoint y: 150, distance: 111.8
click at [461, 150] on div "A Baked Joint 4.5 (2,116) · [STREET_ADDRESS][US_STATE] [PHONE_NUMBER] · [DOMAIN…" at bounding box center [396, 169] width 264 height 339
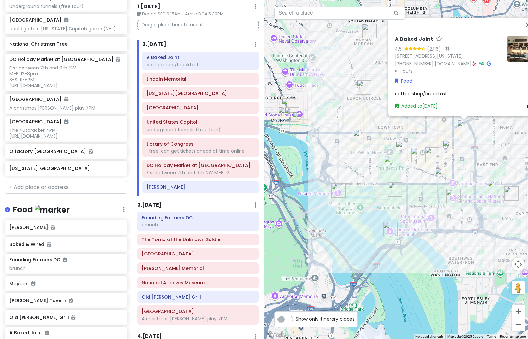
click at [362, 133] on img "Founding Farmers DC" at bounding box center [360, 137] width 14 height 14
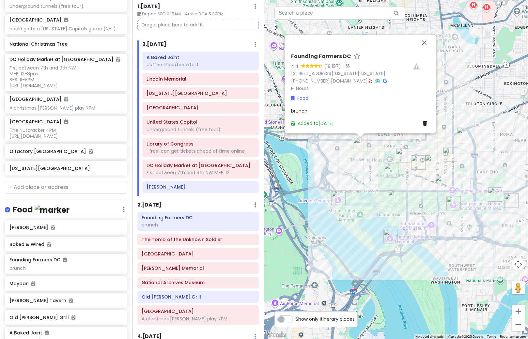
click at [373, 150] on div "Founding Farmers DC 4.4 (18,197) · [STREET_ADDRESS][US_STATE][US_STATE] [PHONE_…" at bounding box center [396, 169] width 264 height 339
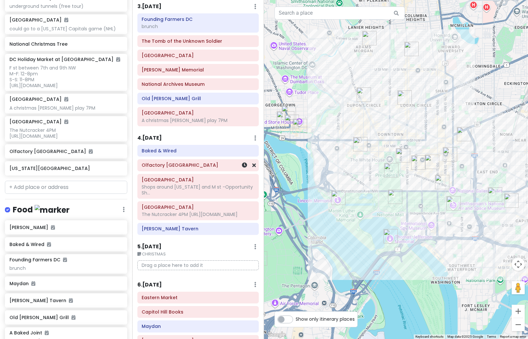
scroll to position [219, 0]
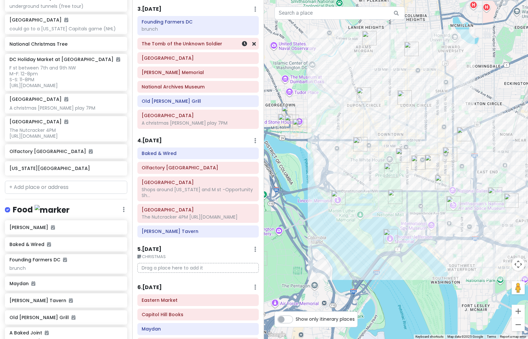
click at [198, 45] on h6 "The Tomb of the Unknown Soldier" at bounding box center [198, 44] width 113 height 6
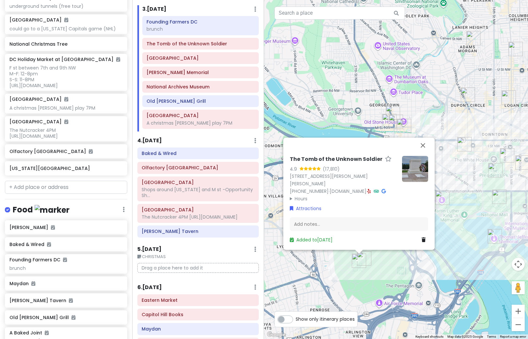
click at [446, 127] on div "The Tomb of the Unknown Soldier 4.9 (17,810) [STREET_ADDRESS][PERSON_NAME][PERS…" at bounding box center [396, 169] width 264 height 339
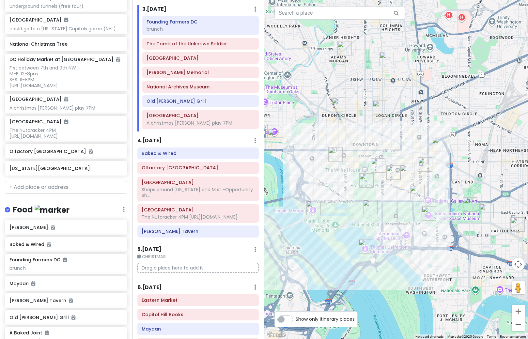
drag, startPoint x: 445, startPoint y: 236, endPoint x: 311, endPoint y: 246, distance: 134.5
click at [311, 246] on div at bounding box center [396, 169] width 264 height 339
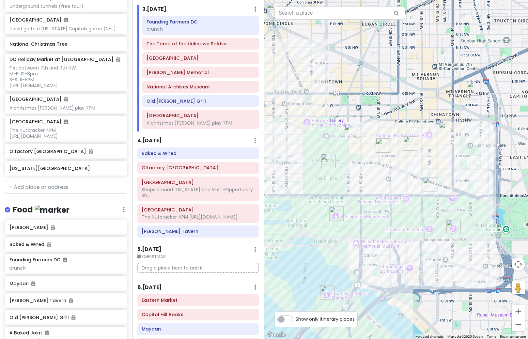
click at [432, 188] on img "National Archives Museum" at bounding box center [430, 185] width 14 height 14
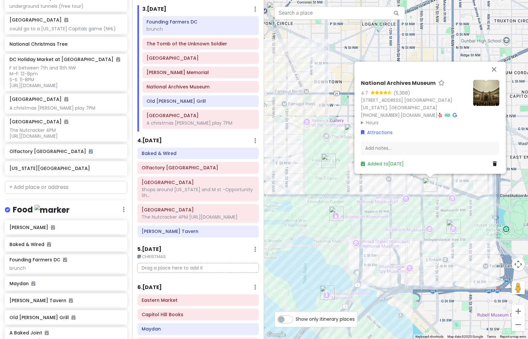
click at [498, 89] on img at bounding box center [486, 93] width 26 height 26
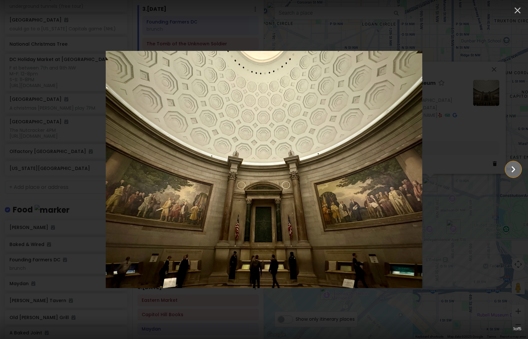
click at [513, 170] on icon "Show slide 2 of 5" at bounding box center [513, 170] width 12 height 16
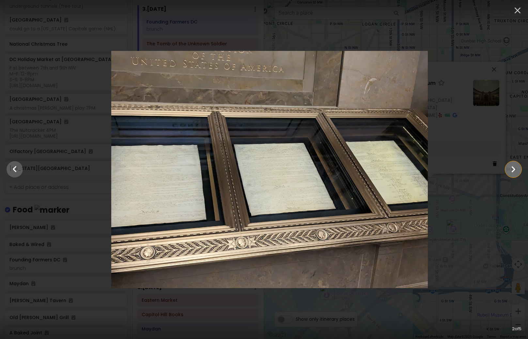
click at [513, 170] on icon "Show slide 3 of 5" at bounding box center [513, 170] width 12 height 16
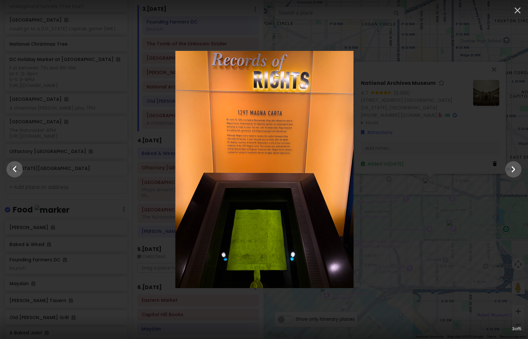
click at [445, 234] on div at bounding box center [264, 169] width 528 height 237
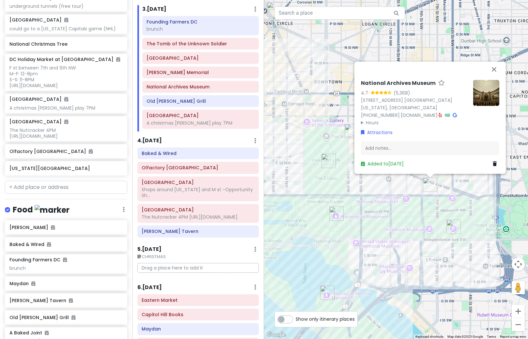
click at [309, 196] on div "National Archives Museum 4.7 (5,368) [STREET_ADDRESS] [GEOGRAPHIC_DATA][US_STAT…" at bounding box center [396, 169] width 264 height 339
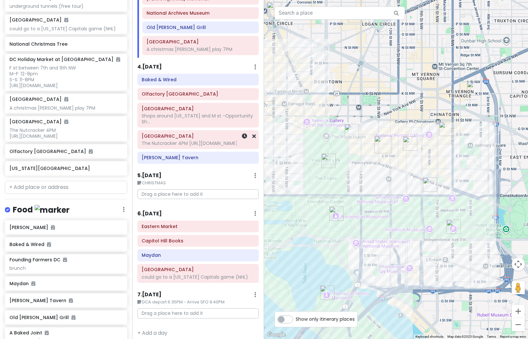
scroll to position [311, 0]
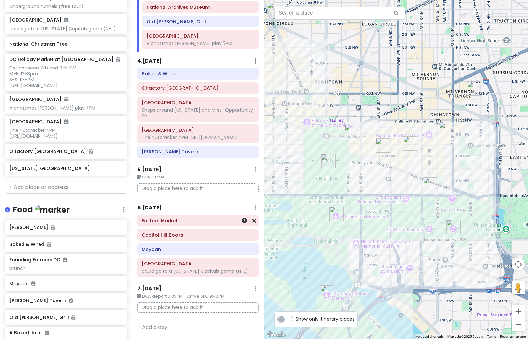
click at [180, 218] on h6 "Eastern Market" at bounding box center [198, 221] width 113 height 6
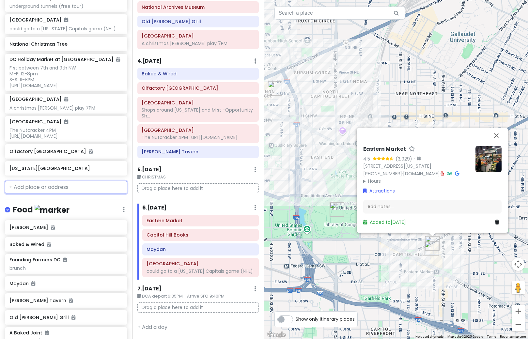
click at [86, 194] on input "text" at bounding box center [66, 187] width 122 height 13
type input "w"
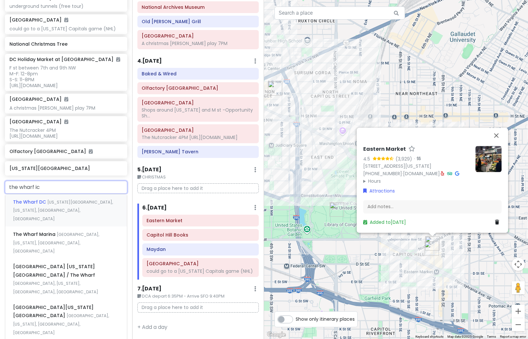
type input "the wharf ice"
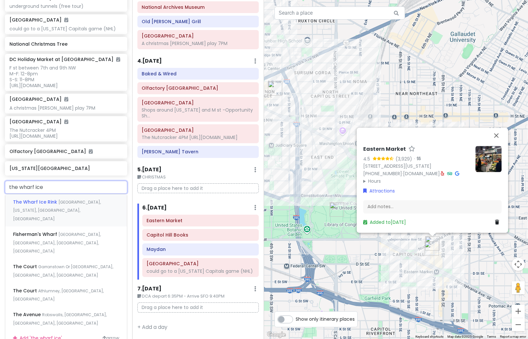
click at [84, 203] on div "The Wharf Ice Rink [GEOGRAPHIC_DATA], [US_STATE], [GEOGRAPHIC_DATA], [GEOGRAPHI…" at bounding box center [66, 210] width 122 height 32
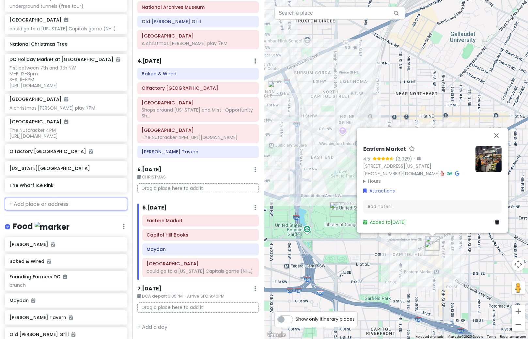
scroll to position [353, 0]
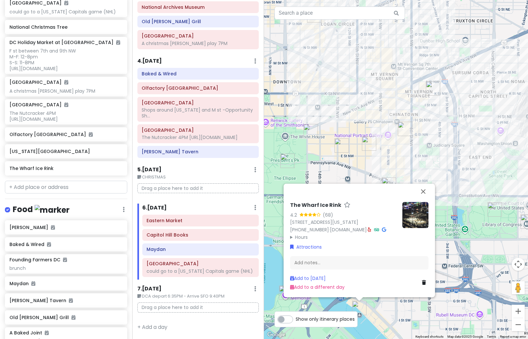
click at [420, 224] on img at bounding box center [415, 215] width 26 height 26
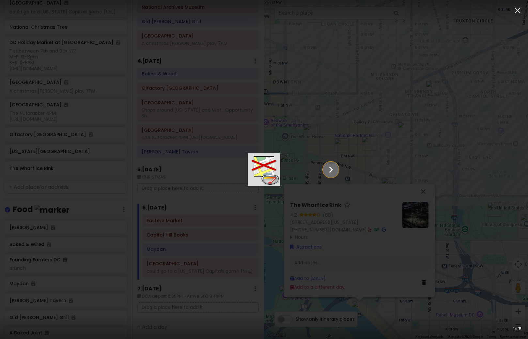
click at [337, 165] on icon "Show slide 2 of 5" at bounding box center [331, 170] width 12 height 16
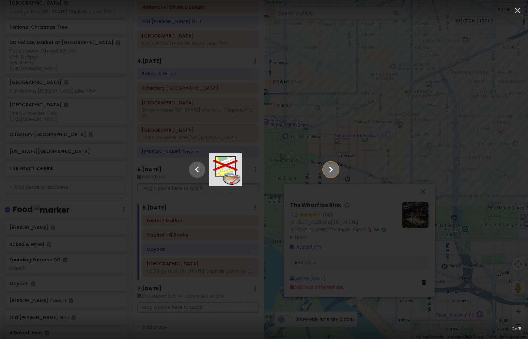
click at [337, 165] on icon "Show slide 3 of 5" at bounding box center [331, 170] width 12 height 16
click at [337, 165] on icon "Show slide 4 of 5" at bounding box center [331, 170] width 12 height 16
click at [337, 165] on icon "Show slide 5 of 5" at bounding box center [331, 170] width 12 height 16
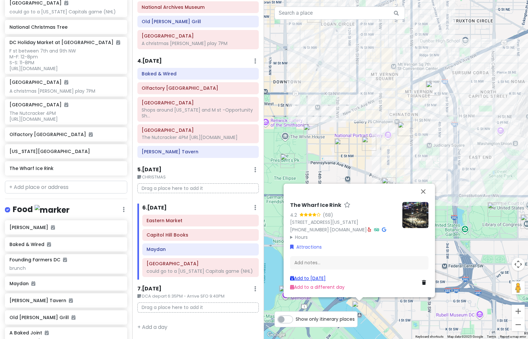
click at [308, 279] on link "Add to [DATE]" at bounding box center [308, 278] width 36 height 7
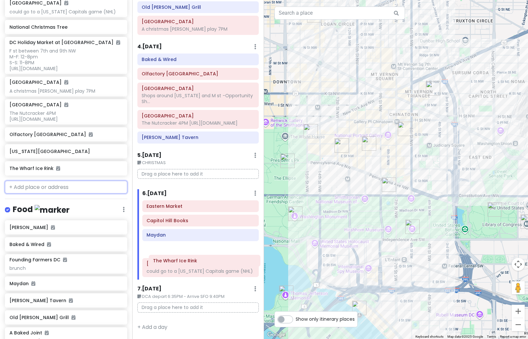
scroll to position [321, 0]
drag, startPoint x: 171, startPoint y: 289, endPoint x: 175, endPoint y: 257, distance: 32.5
click at [175, 257] on div "Eastern Market Capitol Hill Books [GEOGRAPHIC_DATA] could go to a [US_STATE] Ca…" at bounding box center [200, 239] width 127 height 79
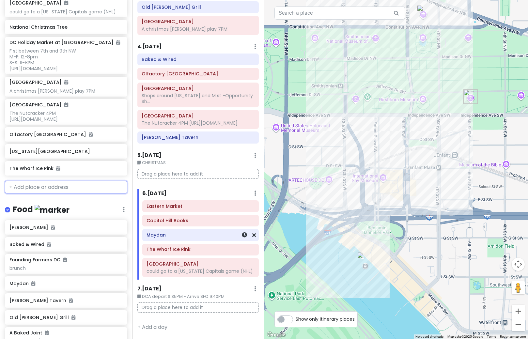
click at [154, 237] on div "Maydan" at bounding box center [201, 235] width 108 height 9
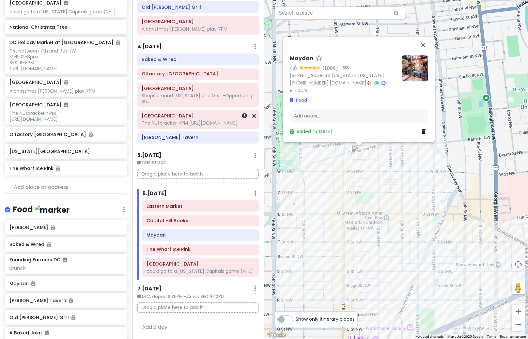
click at [197, 120] on div "The Nutcracker 4PM [URL][DOMAIN_NAME]" at bounding box center [198, 123] width 113 height 6
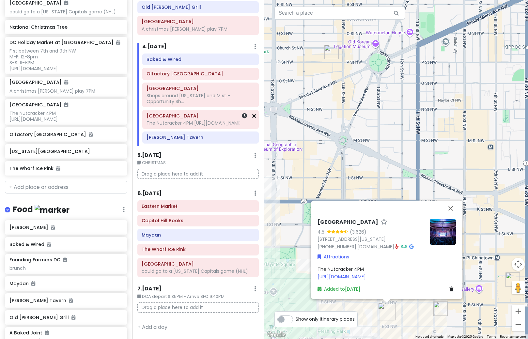
click at [252, 113] on icon at bounding box center [254, 115] width 4 height 5
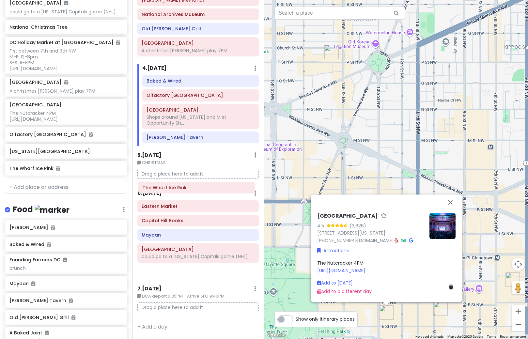
scroll to position [298, 0]
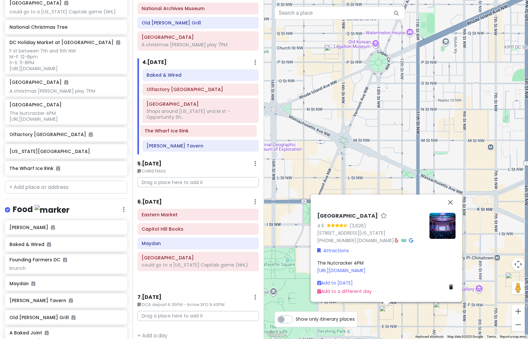
drag, startPoint x: 176, startPoint y: 247, endPoint x: 179, endPoint y: 134, distance: 112.6
click at [179, 134] on div "Itinerary × 1 . [DATE] Edit Day Notes Delete Day Depart SFO 9:15AM - Arrive DCA…" at bounding box center [198, 169] width 132 height 339
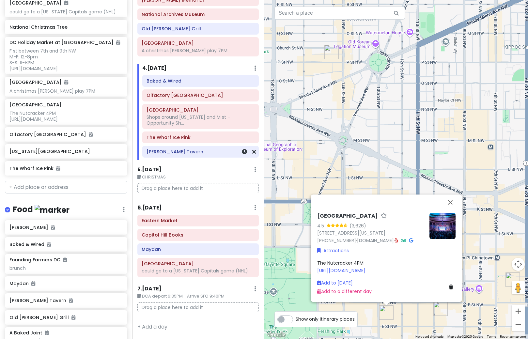
click at [188, 151] on div "[PERSON_NAME] Tavern" at bounding box center [201, 151] width 116 height 11
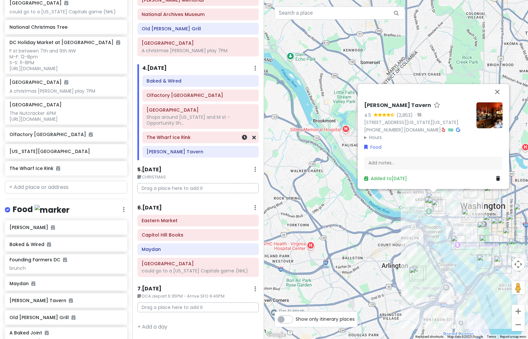
click at [188, 135] on div "The Wharf Ice Rink" at bounding box center [201, 137] width 108 height 9
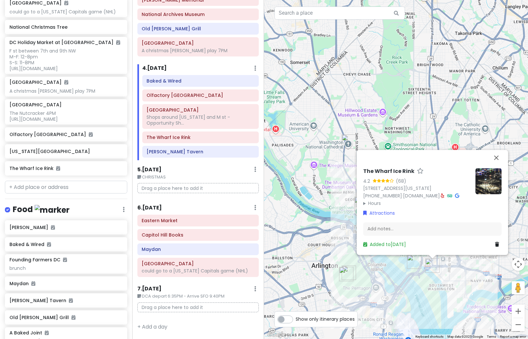
click at [358, 279] on div "The Wharf Ice Rink 4.2 (68) [STREET_ADDRESS][US_STATE] [PHONE_NUMBER] · [DOMAIN…" at bounding box center [396, 169] width 264 height 339
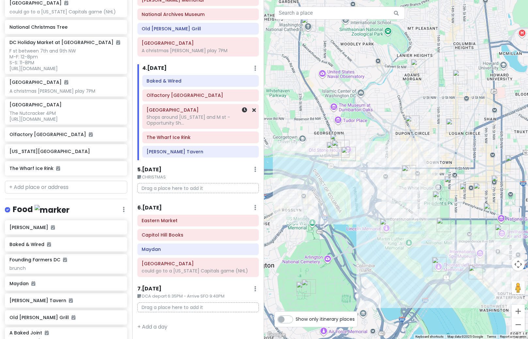
click at [183, 114] on div "Shops around [US_STATE] and M st -Opportunity Sh..." at bounding box center [201, 120] width 108 height 12
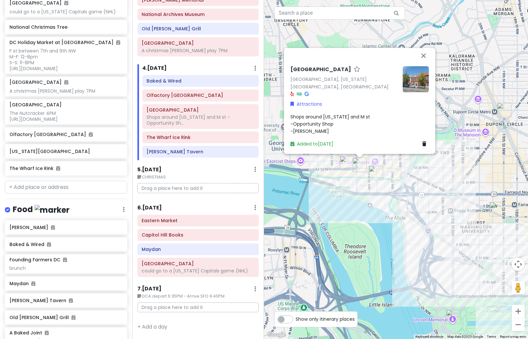
drag, startPoint x: 317, startPoint y: 137, endPoint x: 350, endPoint y: 188, distance: 60.3
click at [331, 185] on div "[GEOGRAPHIC_DATA][US_STATE], [GEOGRAPHIC_DATA] Attractions Shops around [US_STA…" at bounding box center [396, 169] width 264 height 339
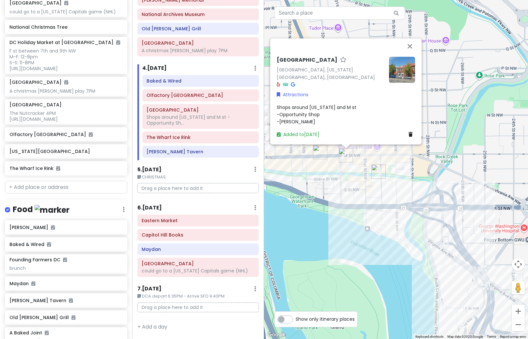
click at [326, 198] on div "[GEOGRAPHIC_DATA][US_STATE], [GEOGRAPHIC_DATA] Attractions Shops around [US_STA…" at bounding box center [396, 169] width 264 height 339
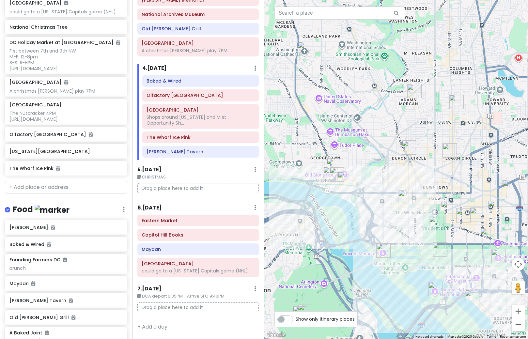
click at [304, 52] on img "Washington National Cathedral" at bounding box center [305, 49] width 14 height 14
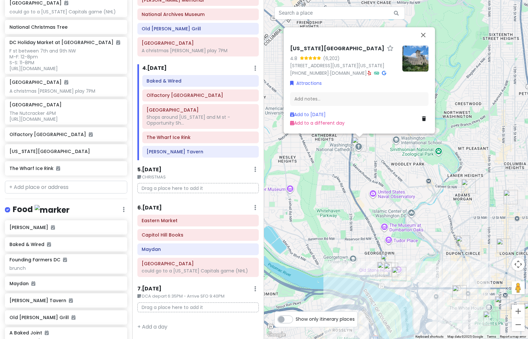
click at [427, 52] on img at bounding box center [415, 58] width 26 height 26
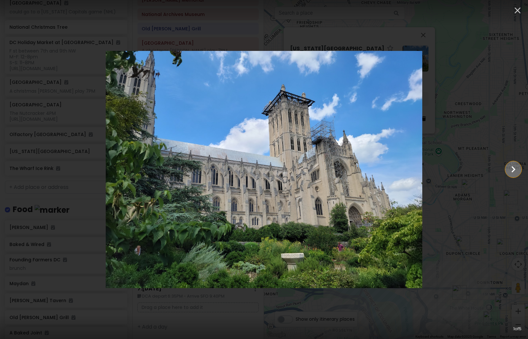
click at [517, 167] on icon "Show slide 2 of 5" at bounding box center [513, 170] width 12 height 16
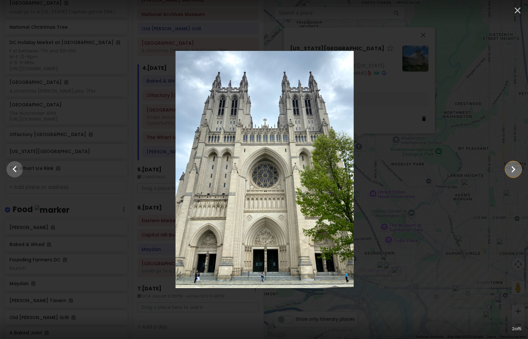
click at [517, 167] on icon "Show slide 3 of 5" at bounding box center [513, 170] width 12 height 16
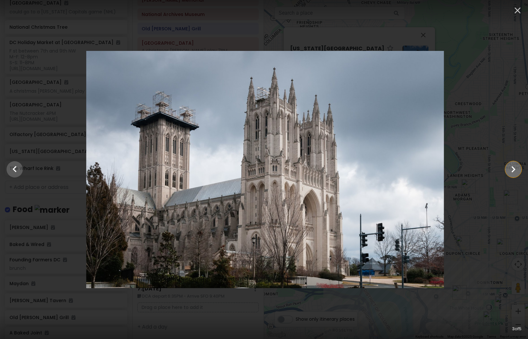
click at [517, 167] on icon "Show slide 4 of 5" at bounding box center [513, 170] width 12 height 16
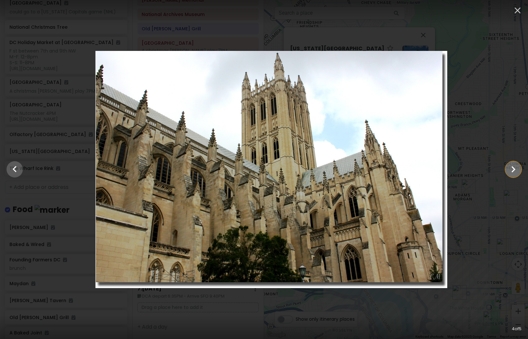
click at [517, 167] on icon "Show slide 5 of 5" at bounding box center [513, 170] width 12 height 16
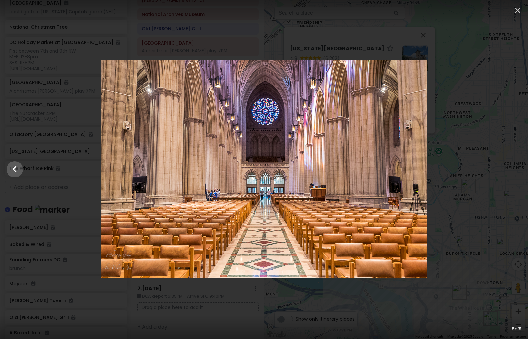
click at [517, 167] on div at bounding box center [264, 169] width 528 height 218
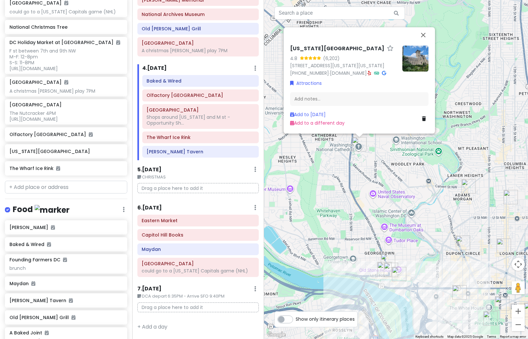
click at [427, 120] on link at bounding box center [425, 118] width 7 height 7
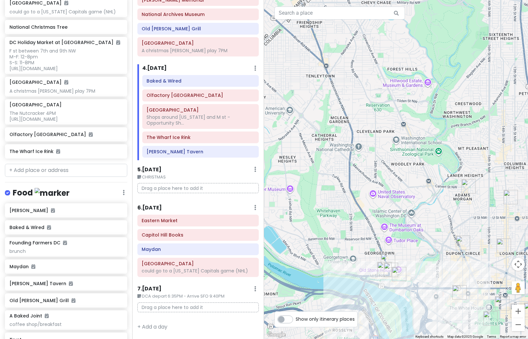
scroll to position [336, 0]
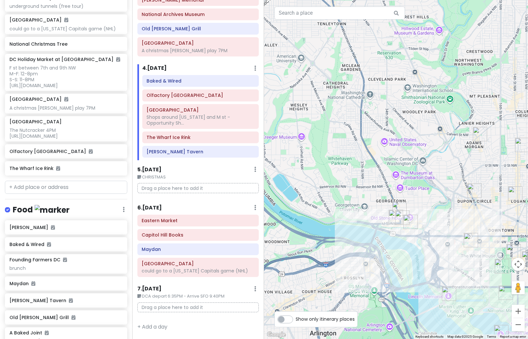
drag, startPoint x: 418, startPoint y: 290, endPoint x: 430, endPoint y: 236, distance: 55.5
click at [430, 236] on div at bounding box center [396, 169] width 264 height 339
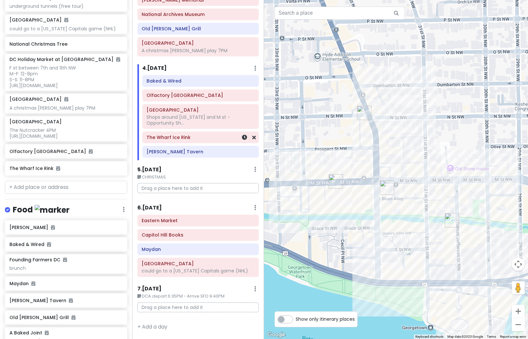
click at [199, 135] on div "The Wharf Ice Rink" at bounding box center [201, 137] width 108 height 9
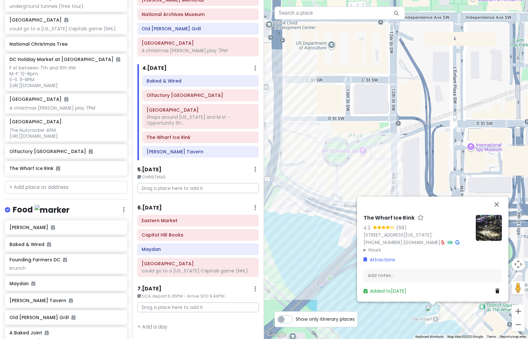
click at [354, 179] on div "The Wharf Ice Rink 4.2 (68) [STREET_ADDRESS][US_STATE] [PHONE_NUMBER] · [DOMAIN…" at bounding box center [396, 169] width 264 height 339
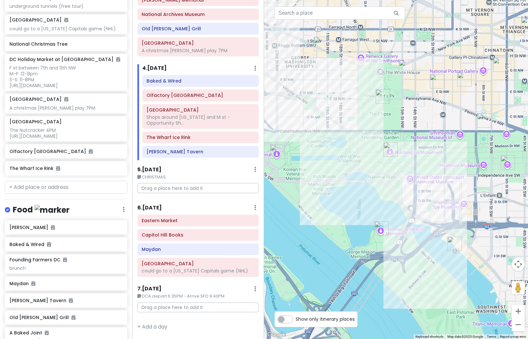
drag, startPoint x: 303, startPoint y: 205, endPoint x: 363, endPoint y: 207, distance: 59.4
click at [363, 207] on div at bounding box center [396, 169] width 264 height 339
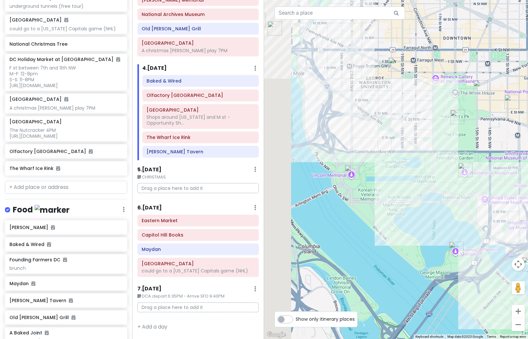
drag, startPoint x: 321, startPoint y: 164, endPoint x: 381, endPoint y: 184, distance: 62.9
click at [381, 184] on div at bounding box center [396, 169] width 264 height 339
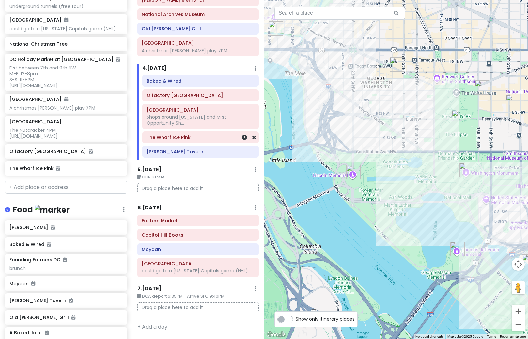
click at [201, 134] on h6 "The Wharf Ice Rink" at bounding box center [201, 137] width 108 height 6
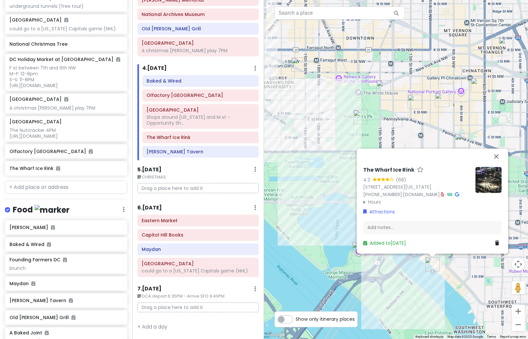
click at [339, 227] on div "The Wharf Ice Rink 4.2 (68) [STREET_ADDRESS][US_STATE] [PHONE_NUMBER] · [DOMAIN…" at bounding box center [396, 169] width 264 height 339
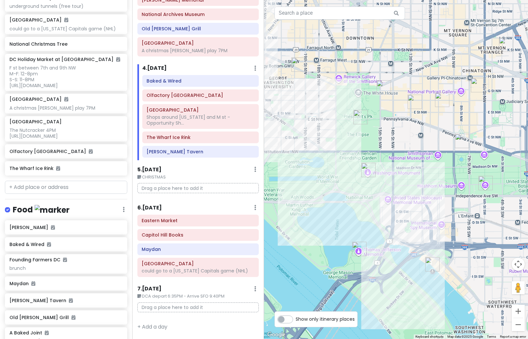
click at [361, 254] on img "Thomas Jefferson Memorial" at bounding box center [359, 249] width 14 height 14
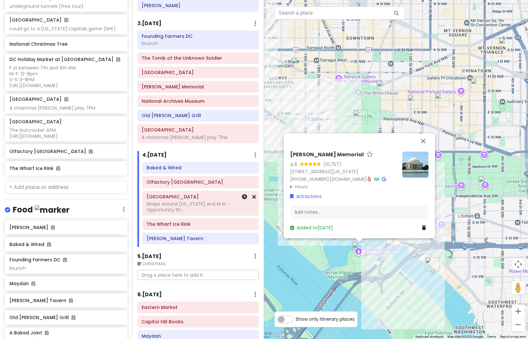
scroll to position [200, 0]
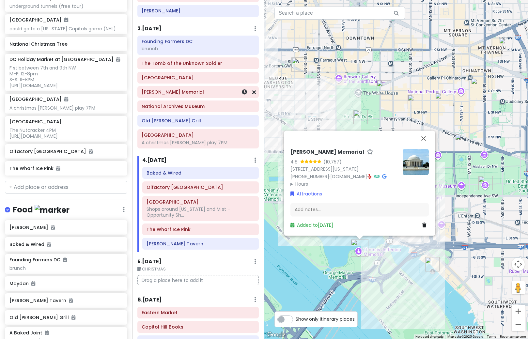
click at [198, 94] on h6 "[PERSON_NAME] Memorial" at bounding box center [198, 92] width 113 height 6
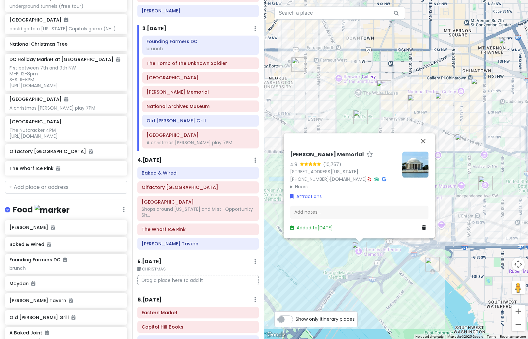
click at [303, 251] on div "[PERSON_NAME] Memorial 4.8 (10,757) [STREET_ADDRESS][US_STATE] [PHONE_NUMBER] ·…" at bounding box center [396, 169] width 264 height 339
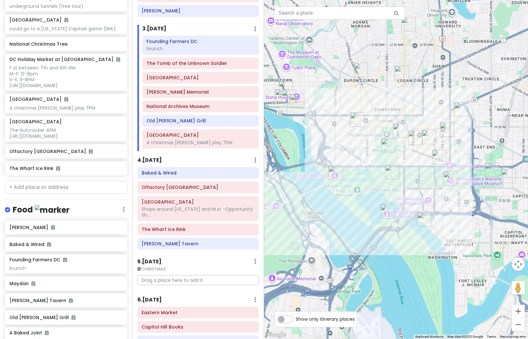
drag, startPoint x: 336, startPoint y: 207, endPoint x: 381, endPoint y: 180, distance: 52.4
click at [381, 180] on div at bounding box center [396, 169] width 264 height 339
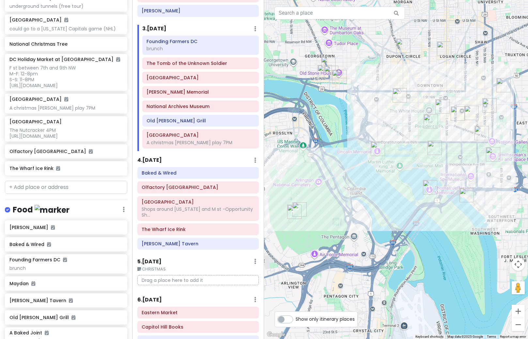
drag, startPoint x: 365, startPoint y: 220, endPoint x: 404, endPoint y: 198, distance: 44.7
click at [404, 198] on div at bounding box center [396, 169] width 264 height 339
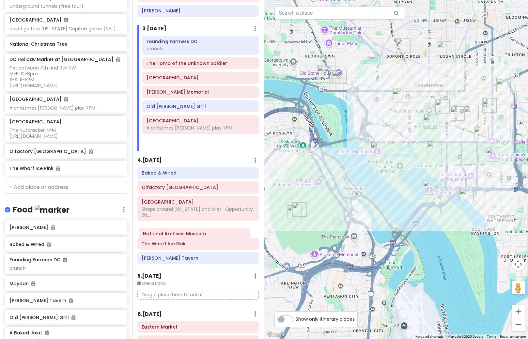
drag, startPoint x: 165, startPoint y: 107, endPoint x: 162, endPoint y: 234, distance: 127.3
click at [162, 234] on div "Itinerary × 1 . [DATE] Edit Day Notes Delete Day Depart SFO 9:15AM - Arrive DCA…" at bounding box center [198, 169] width 132 height 339
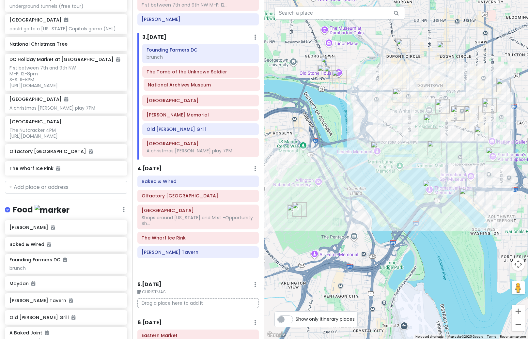
scroll to position [189, 0]
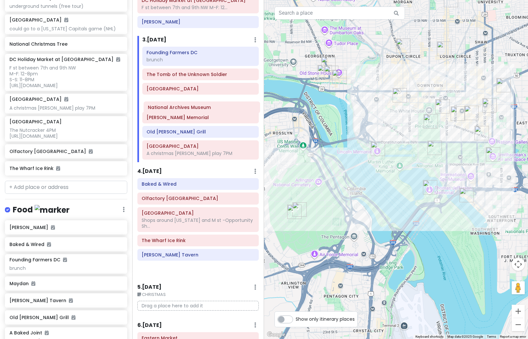
drag, startPoint x: 193, startPoint y: 218, endPoint x: 199, endPoint y: 110, distance: 107.9
click at [199, 110] on div "Itinerary × 1 . [DATE] Edit Day Notes Delete Day Depart SFO 9:15AM - Arrive DCA…" at bounding box center [198, 169] width 132 height 339
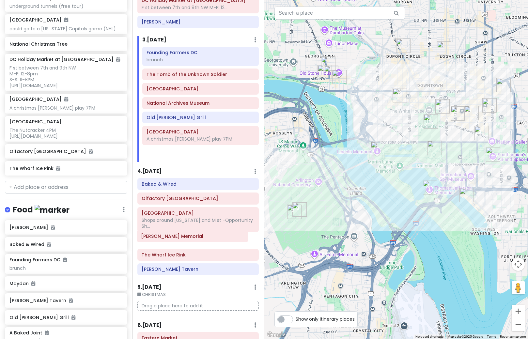
drag, startPoint x: 195, startPoint y: 119, endPoint x: 189, endPoint y: 238, distance: 118.9
click at [189, 238] on div "Itinerary × 1 . [DATE] Edit Day Notes Delete Day Depart SFO 9:15AM - Arrive DCA…" at bounding box center [198, 169] width 132 height 339
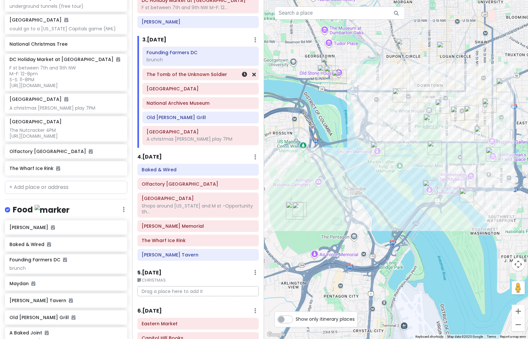
click at [175, 77] on h6 "The Tomb of the Unknown Soldier" at bounding box center [201, 74] width 108 height 6
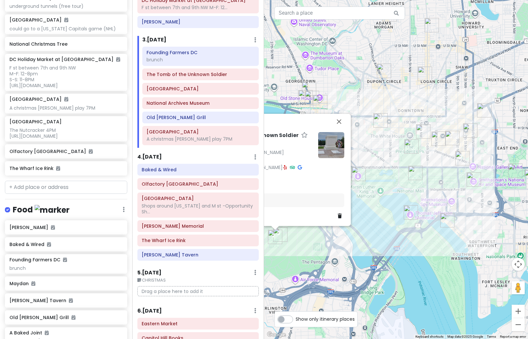
drag, startPoint x: 395, startPoint y: 260, endPoint x: 306, endPoint y: 289, distance: 93.0
click at [306, 289] on div "The Tomb of the Unknown Soldier 4.9 (17,810) [STREET_ADDRESS][PERSON_NAME][PERS…" at bounding box center [396, 169] width 264 height 339
click at [385, 222] on div "The Tomb of the Unknown Soldier 4.9 (17,810) [STREET_ADDRESS][PERSON_NAME][PERS…" at bounding box center [396, 169] width 264 height 339
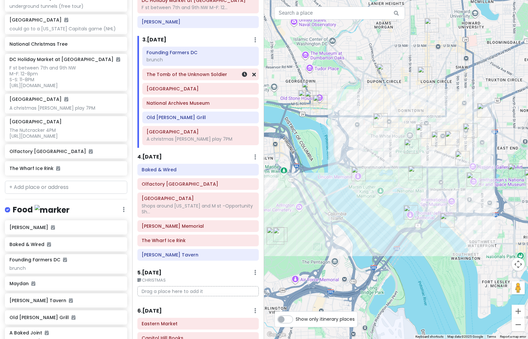
click at [203, 78] on div "The Tomb of the Unknown Soldier" at bounding box center [201, 74] width 108 height 9
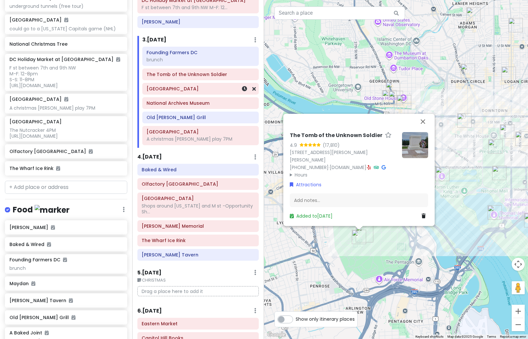
click at [199, 92] on div "[GEOGRAPHIC_DATA]" at bounding box center [201, 88] width 108 height 9
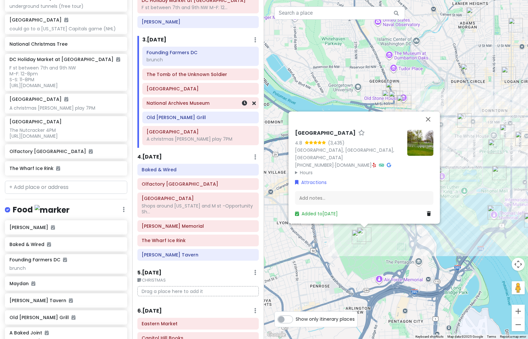
click at [194, 105] on h6 "National Archives Museum" at bounding box center [201, 103] width 108 height 6
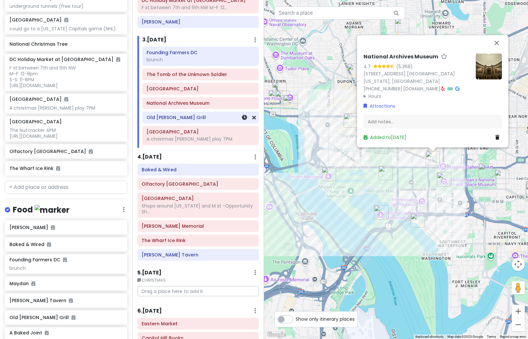
click at [188, 120] on h6 "Old [PERSON_NAME] Grill" at bounding box center [201, 118] width 108 height 6
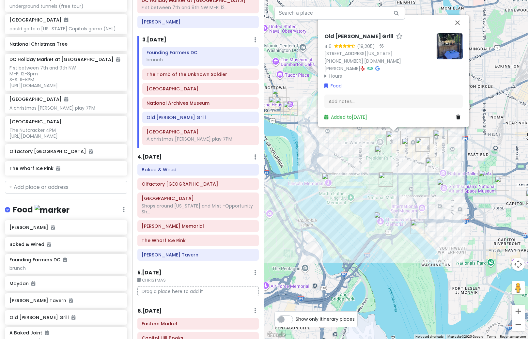
click at [449, 53] on img at bounding box center [450, 46] width 26 height 26
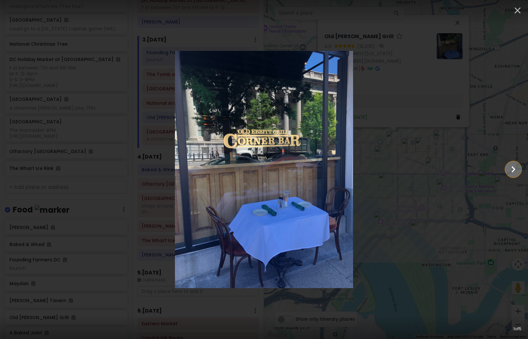
click at [511, 170] on icon "Show slide 2 of 5" at bounding box center [513, 170] width 12 height 16
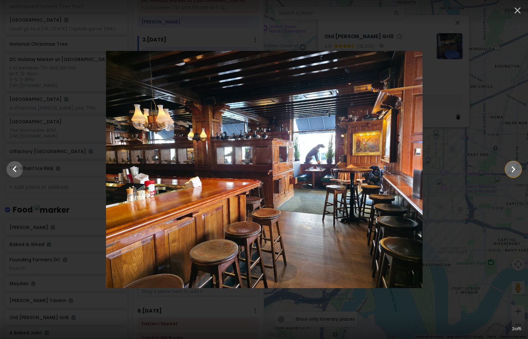
click at [511, 170] on icon "Show slide 3 of 5" at bounding box center [513, 170] width 12 height 16
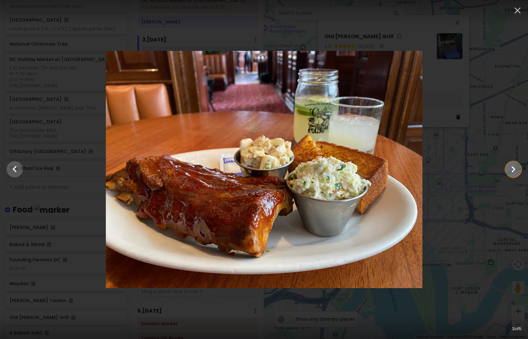
click at [511, 170] on icon "Show slide 4 of 5" at bounding box center [513, 170] width 12 height 16
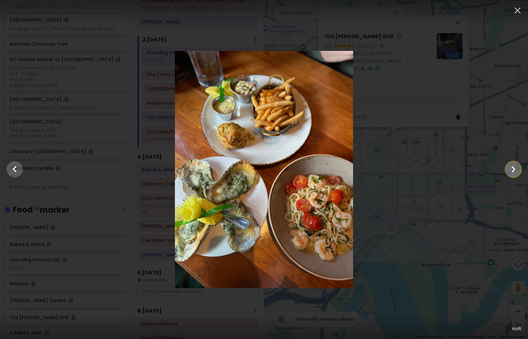
click at [511, 170] on icon "Show slide 5 of 5" at bounding box center [513, 170] width 12 height 16
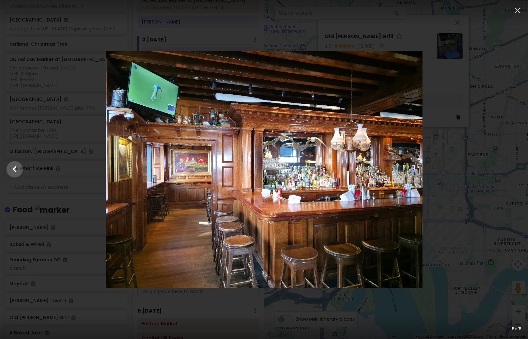
click at [511, 170] on div at bounding box center [264, 169] width 528 height 237
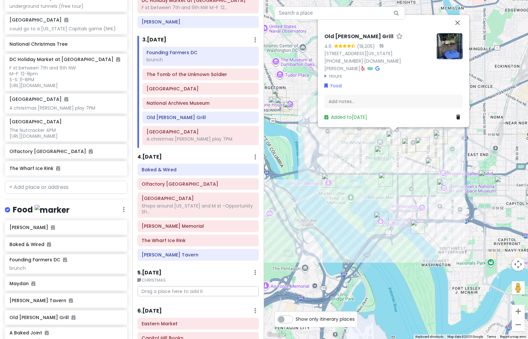
click at [369, 171] on div "Old [PERSON_NAME] Grill 4.6 (18,205) · [STREET_ADDRESS][US_STATE] [PHONE_NUMBER…" at bounding box center [396, 169] width 264 height 339
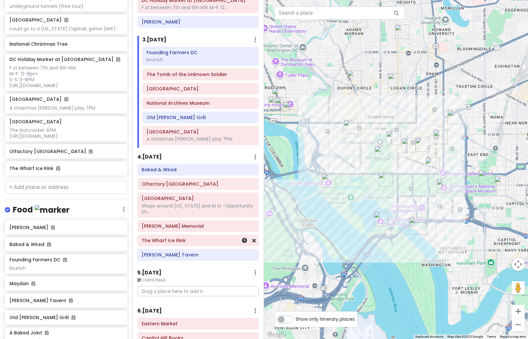
click at [163, 243] on h6 "The Wharf Ice Rink" at bounding box center [198, 241] width 113 height 6
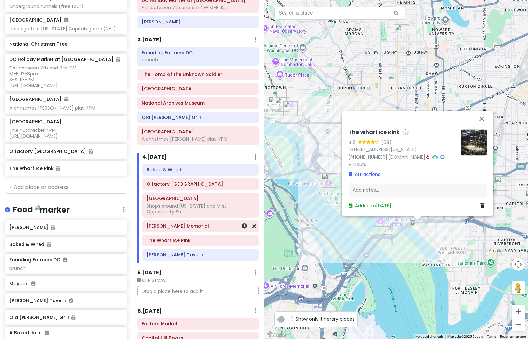
click at [190, 228] on h6 "[PERSON_NAME] Memorial" at bounding box center [201, 226] width 108 height 6
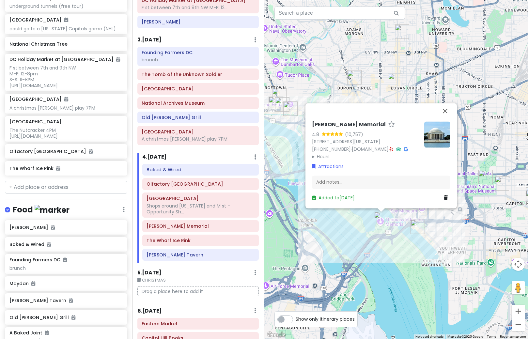
click at [435, 136] on img at bounding box center [437, 134] width 26 height 26
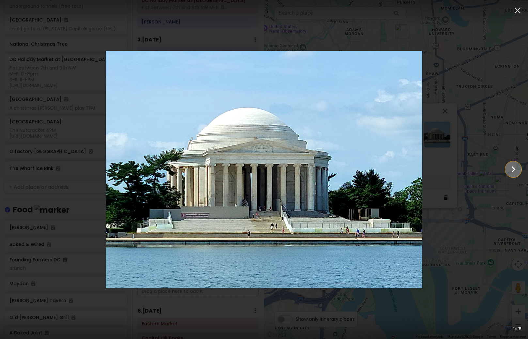
click at [511, 169] on icon "Show slide 2 of 5" at bounding box center [513, 170] width 12 height 16
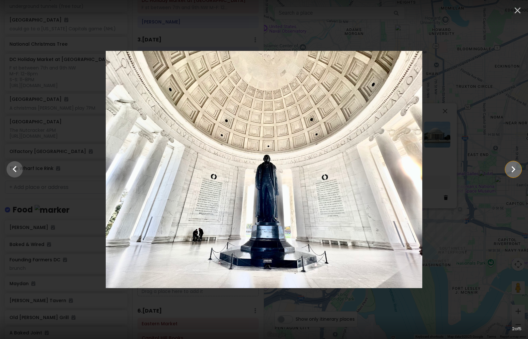
click at [511, 169] on icon "Show slide 3 of 5" at bounding box center [513, 170] width 12 height 16
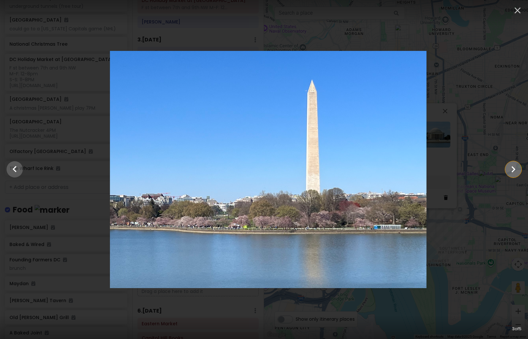
click at [511, 169] on icon "Show slide 4 of 5" at bounding box center [513, 170] width 12 height 16
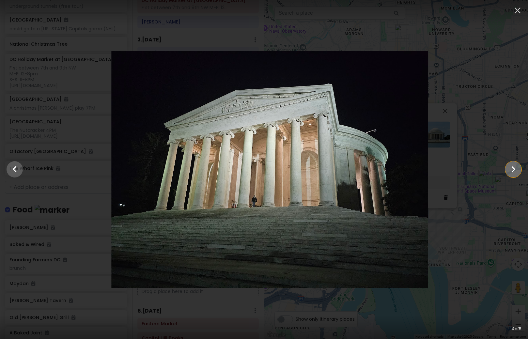
click at [511, 169] on icon "Show slide 5 of 5" at bounding box center [513, 170] width 12 height 16
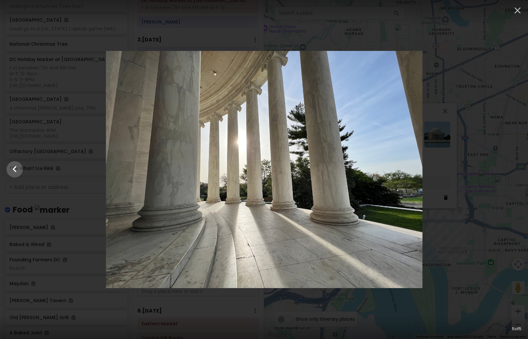
click at [484, 224] on div at bounding box center [264, 169] width 528 height 237
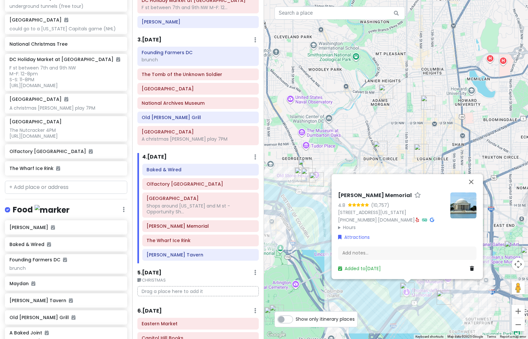
drag, startPoint x: 284, startPoint y: 147, endPoint x: 330, endPoint y: 247, distance: 110.0
click at [330, 247] on div "[PERSON_NAME] Memorial 4.8 (10,757) [STREET_ADDRESS][US_STATE] [PHONE_NUMBER] ·…" at bounding box center [396, 169] width 264 height 339
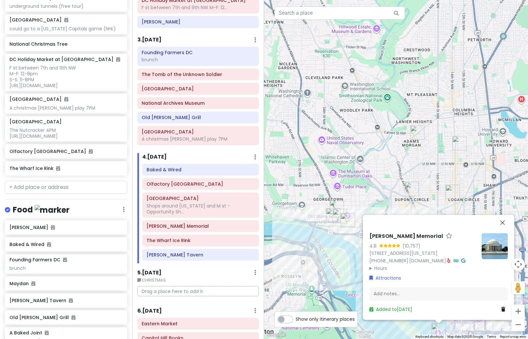
click at [330, 247] on div "[PERSON_NAME] Memorial 4.8 (10,757) [STREET_ADDRESS][US_STATE] [PHONE_NUMBER] ·…" at bounding box center [396, 169] width 264 height 339
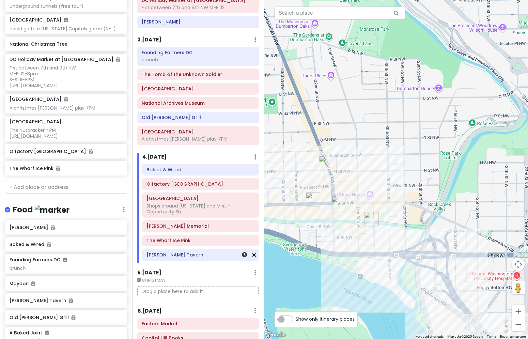
click at [252, 256] on icon at bounding box center [254, 254] width 4 height 5
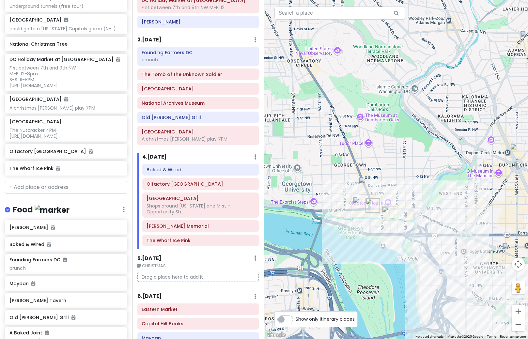
drag, startPoint x: 431, startPoint y: 235, endPoint x: 400, endPoint y: 165, distance: 76.5
click at [402, 168] on div at bounding box center [396, 169] width 264 height 339
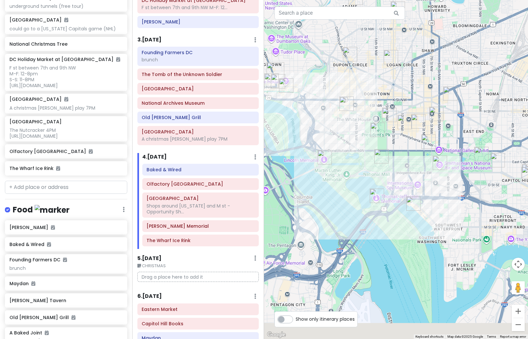
drag, startPoint x: 471, startPoint y: 219, endPoint x: 367, endPoint y: 161, distance: 119.2
click at [367, 161] on div at bounding box center [396, 169] width 264 height 339
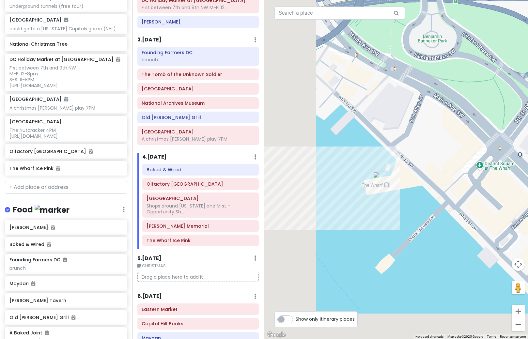
drag, startPoint x: 343, startPoint y: 192, endPoint x: 448, endPoint y: 146, distance: 115.1
click at [448, 146] on div at bounding box center [396, 169] width 264 height 339
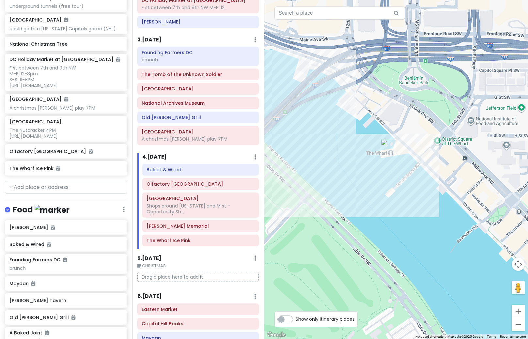
drag, startPoint x: 465, startPoint y: 183, endPoint x: 434, endPoint y: 170, distance: 34.1
click at [434, 170] on div at bounding box center [396, 169] width 264 height 339
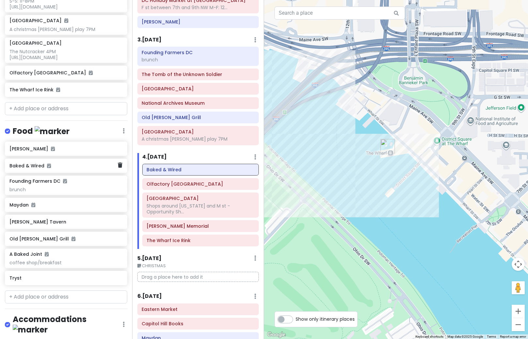
scroll to position [450, 0]
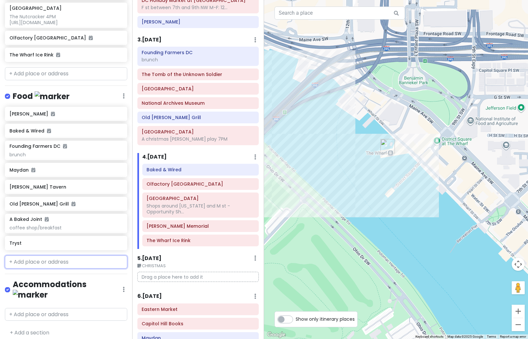
click at [55, 265] on input "text" at bounding box center [66, 262] width 122 height 13
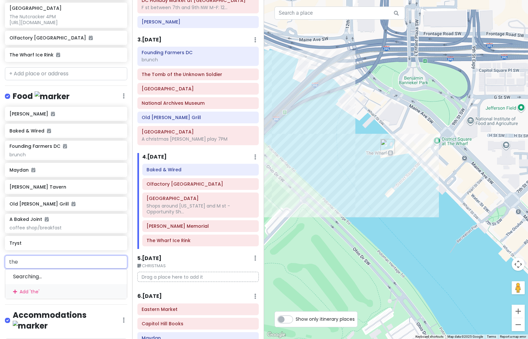
type input "the g"
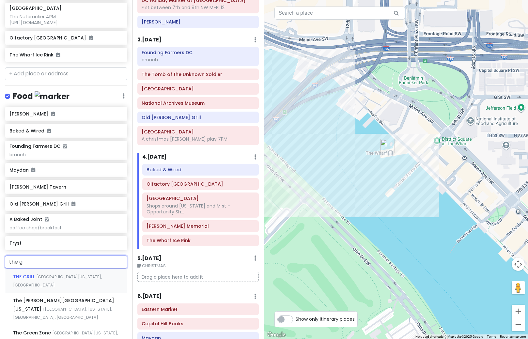
click at [55, 282] on span "[GEOGRAPHIC_DATA][US_STATE], [GEOGRAPHIC_DATA]" at bounding box center [57, 281] width 89 height 14
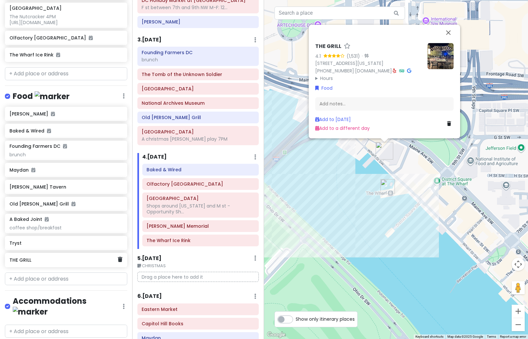
click at [71, 263] on h6 "THE GRILL" at bounding box center [63, 260] width 108 height 6
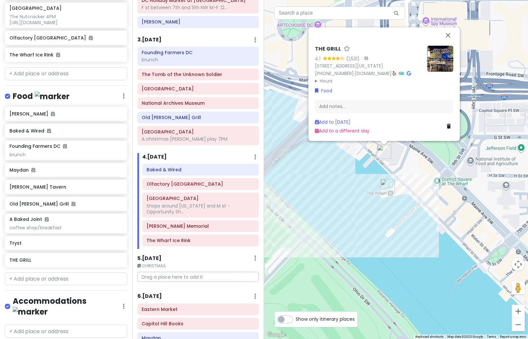
click at [437, 54] on img at bounding box center [440, 59] width 26 height 26
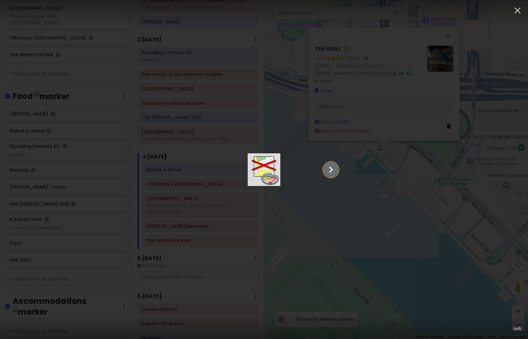
click at [337, 166] on icon "Show slide 2 of 5" at bounding box center [331, 170] width 12 height 16
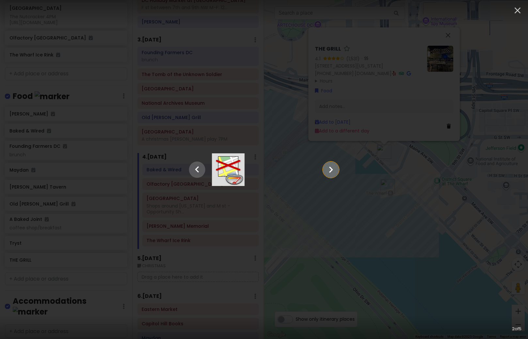
click at [337, 166] on icon "Show slide 3 of 5" at bounding box center [331, 170] width 12 height 16
click at [337, 166] on icon "Show slide 4 of 5" at bounding box center [331, 170] width 12 height 16
click at [337, 166] on icon "Show slide 5 of 5" at bounding box center [331, 170] width 12 height 16
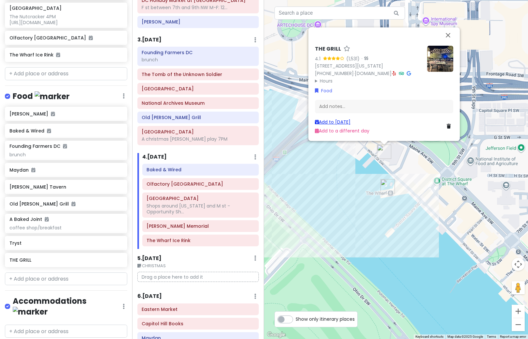
click at [345, 121] on link "Add to [DATE]" at bounding box center [333, 122] width 36 height 7
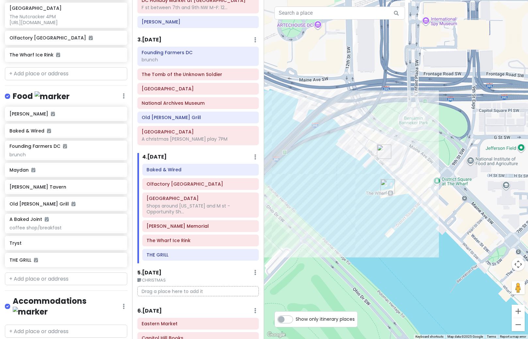
click at [327, 163] on div at bounding box center [396, 169] width 264 height 339
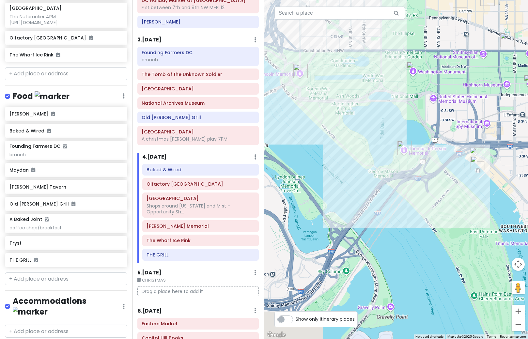
drag, startPoint x: 304, startPoint y: 206, endPoint x: 443, endPoint y: 199, distance: 139.2
click at [443, 199] on div at bounding box center [396, 169] width 264 height 339
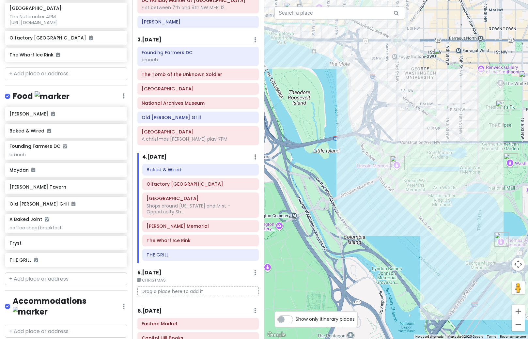
click at [56, 256] on div "[PERSON_NAME] Baked & Wired Founding Farmers DC brunch [PERSON_NAME] Tavern Old…" at bounding box center [66, 188] width 132 height 163
click at [60, 248] on div "Tryst" at bounding box center [63, 243] width 108 height 9
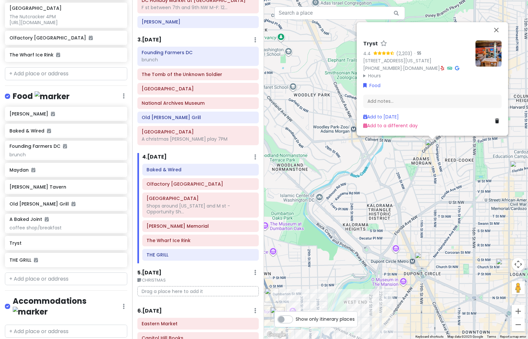
click at [491, 53] on img at bounding box center [488, 53] width 26 height 26
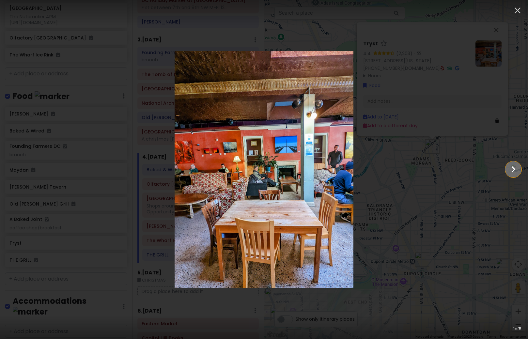
click at [510, 173] on icon "Show slide 2 of 5" at bounding box center [513, 170] width 12 height 16
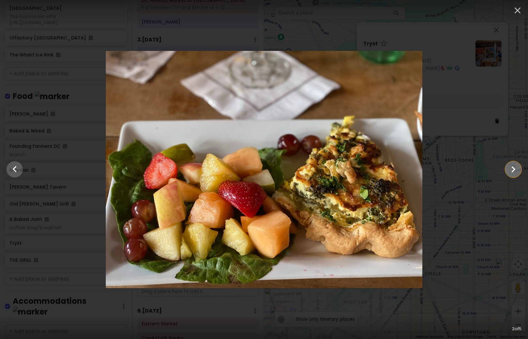
click at [510, 173] on icon "Show slide 3 of 5" at bounding box center [513, 170] width 12 height 16
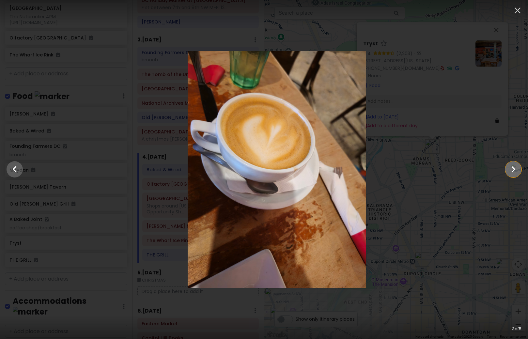
click at [510, 173] on icon "Show slide 4 of 5" at bounding box center [513, 170] width 12 height 16
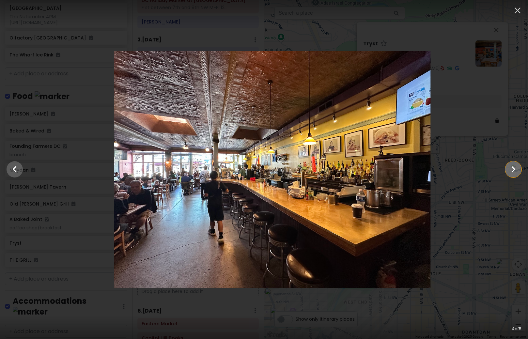
click at [510, 173] on icon "Show slide 5 of 5" at bounding box center [513, 170] width 12 height 16
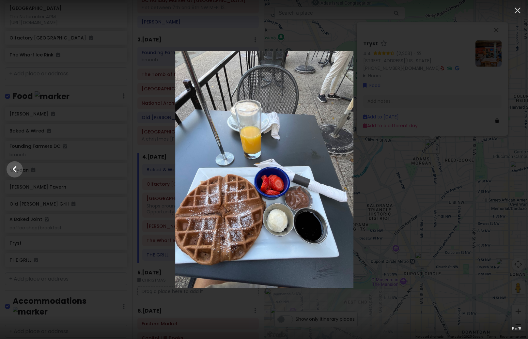
click at [510, 173] on div at bounding box center [264, 169] width 528 height 237
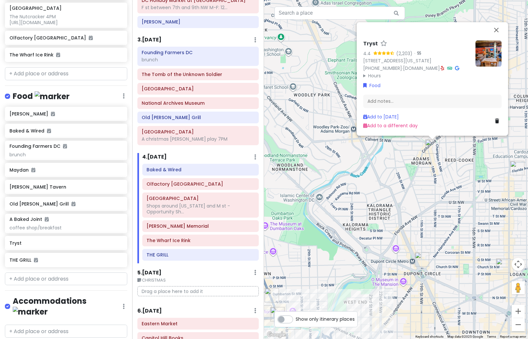
click at [518, 173] on img "Maydan" at bounding box center [517, 168] width 14 height 14
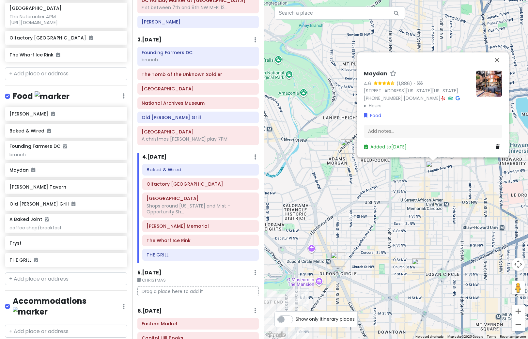
click at [492, 70] on img at bounding box center [489, 83] width 26 height 26
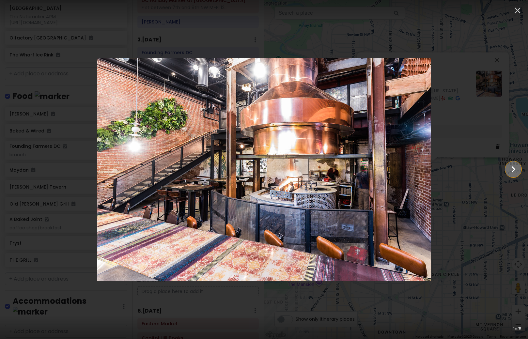
click at [510, 168] on icon "Show slide 2 of 5" at bounding box center [513, 170] width 12 height 16
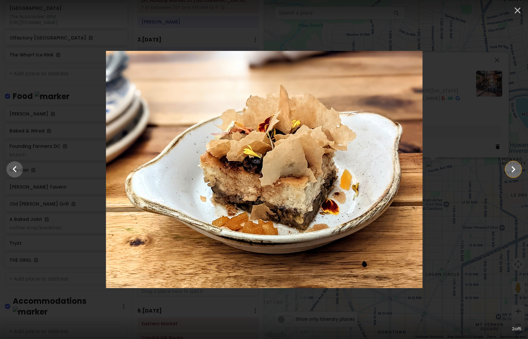
click at [510, 168] on icon "Show slide 3 of 5" at bounding box center [513, 170] width 12 height 16
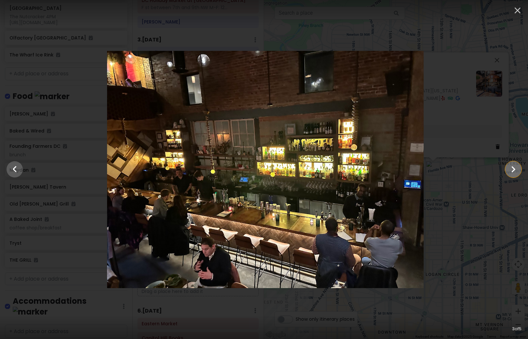
click at [510, 168] on icon "Show slide 4 of 5" at bounding box center [513, 170] width 12 height 16
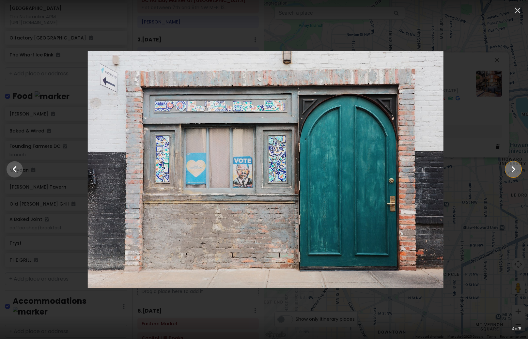
click at [510, 168] on icon "Show slide 5 of 5" at bounding box center [513, 170] width 12 height 16
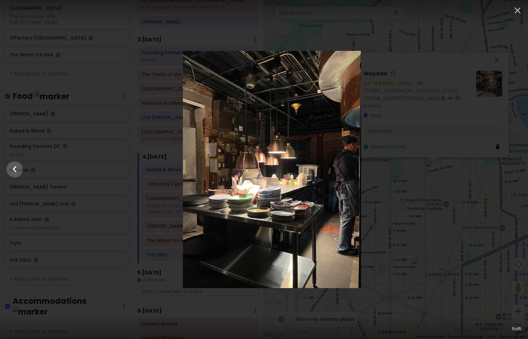
click at [510, 168] on div at bounding box center [272, 169] width 528 height 237
